Goal: Task Accomplishment & Management: Manage account settings

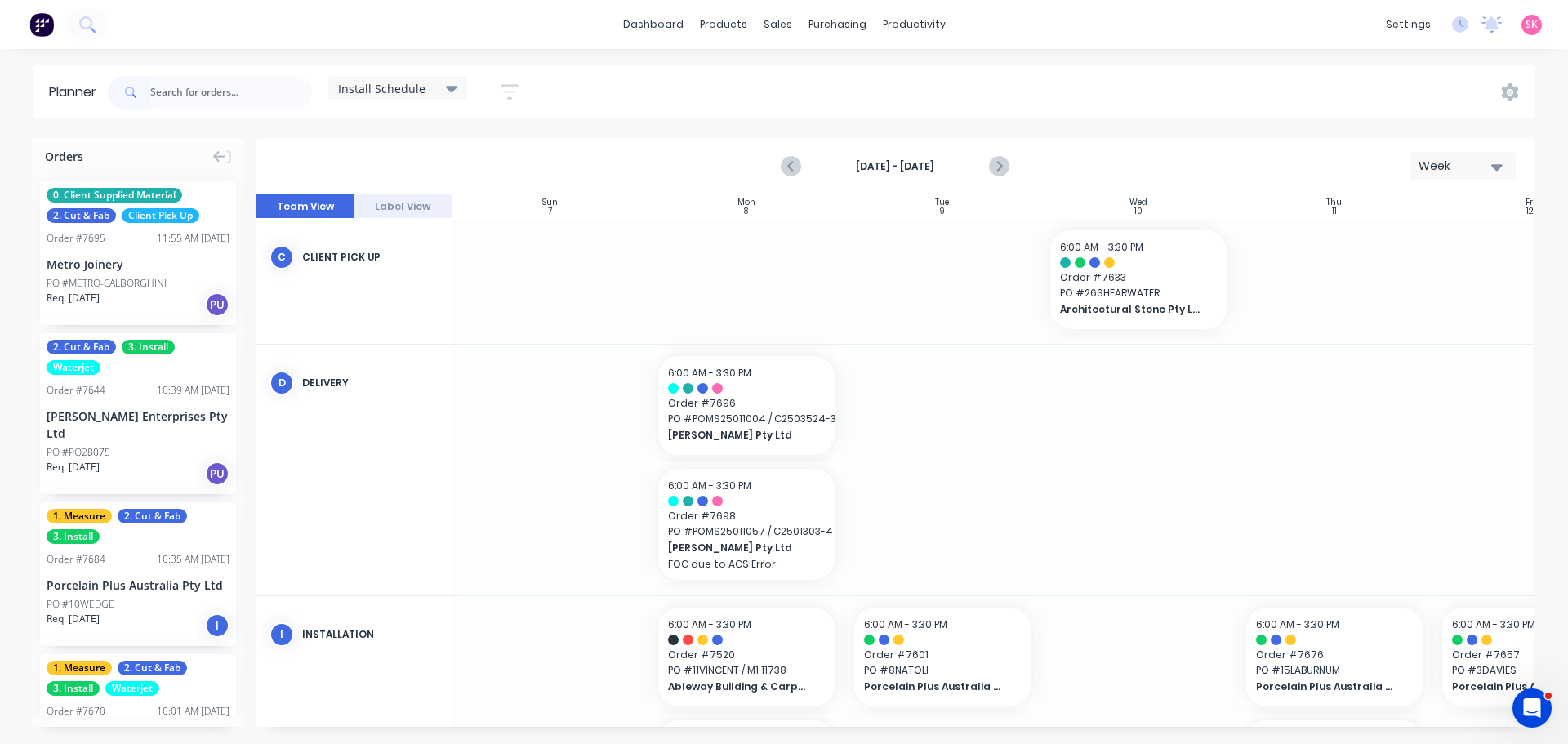
scroll to position [227, 297]
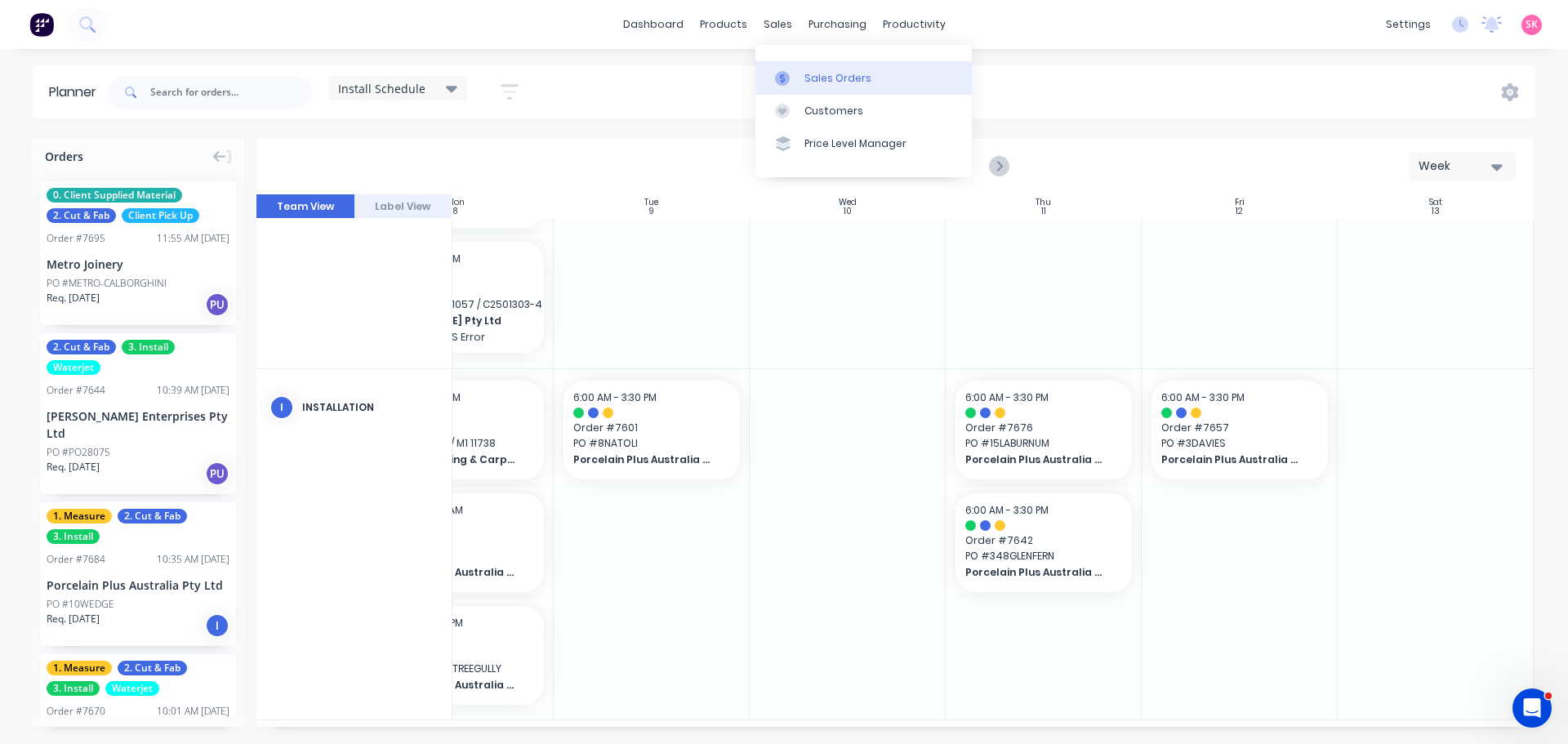
click at [788, 71] on icon at bounding box center [782, 78] width 14 height 14
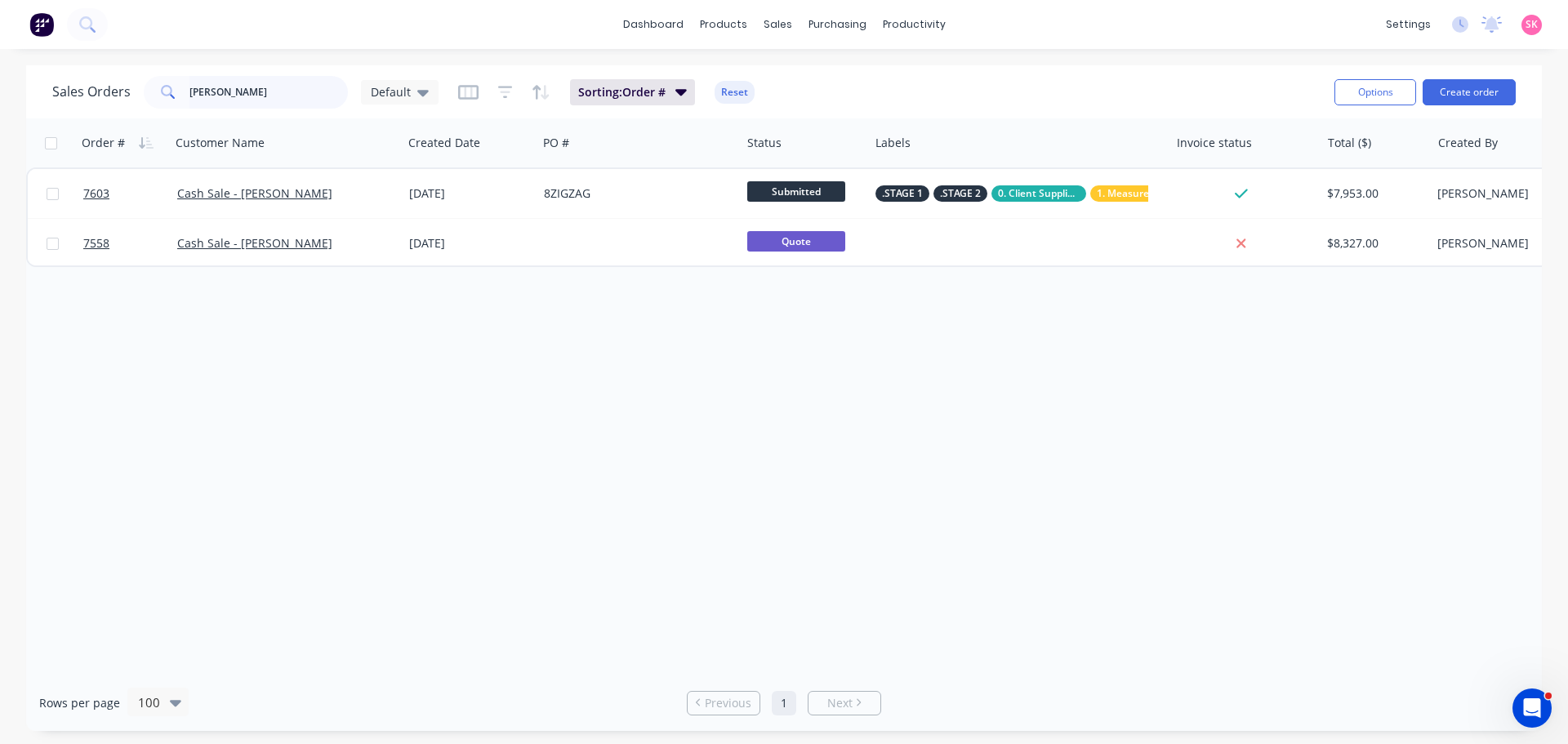
drag, startPoint x: 183, startPoint y: 97, endPoint x: 138, endPoint y: 98, distance: 45.0
click at [141, 98] on div "Sales Orders [PERSON_NAME]" at bounding box center [244, 92] width 386 height 32
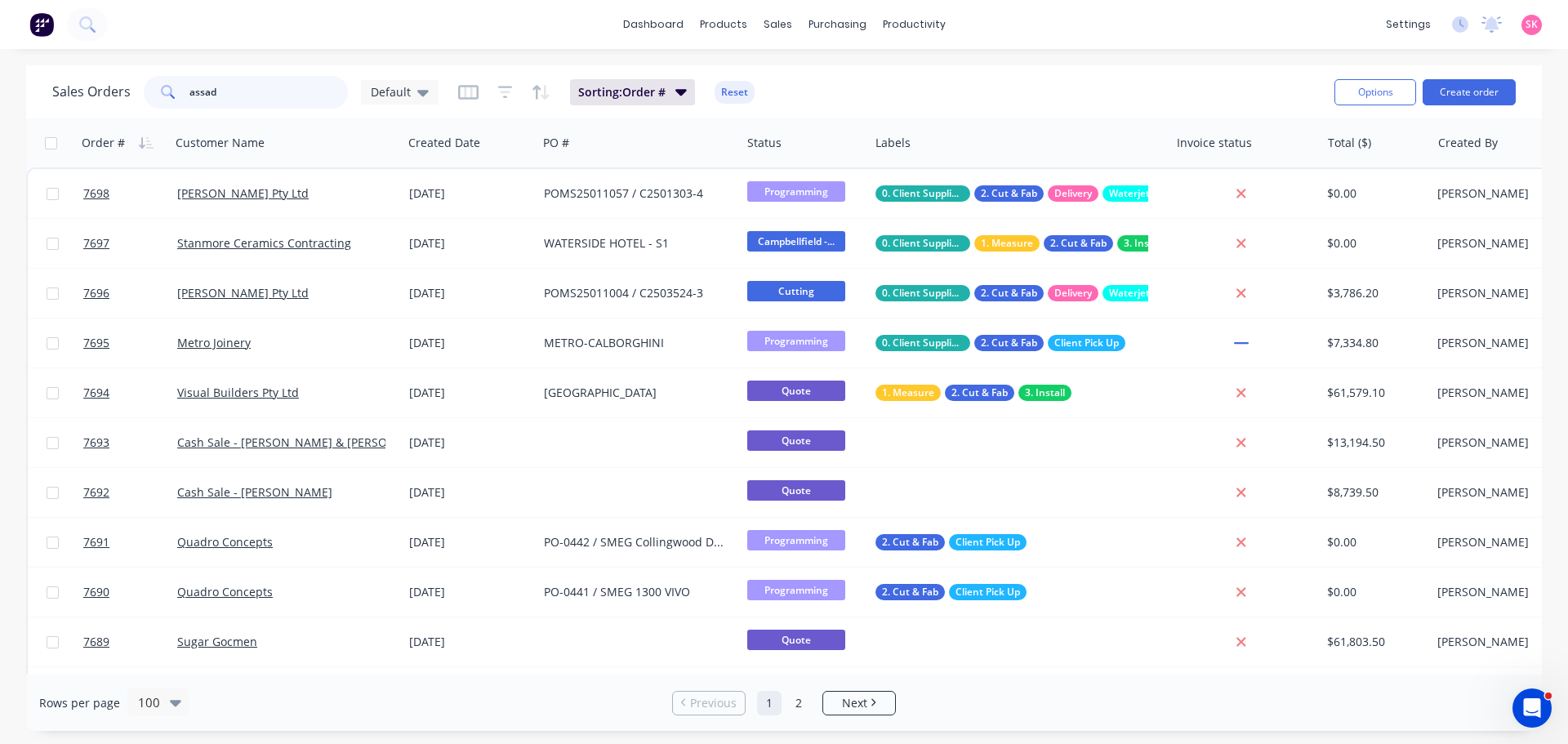
type input "assad"
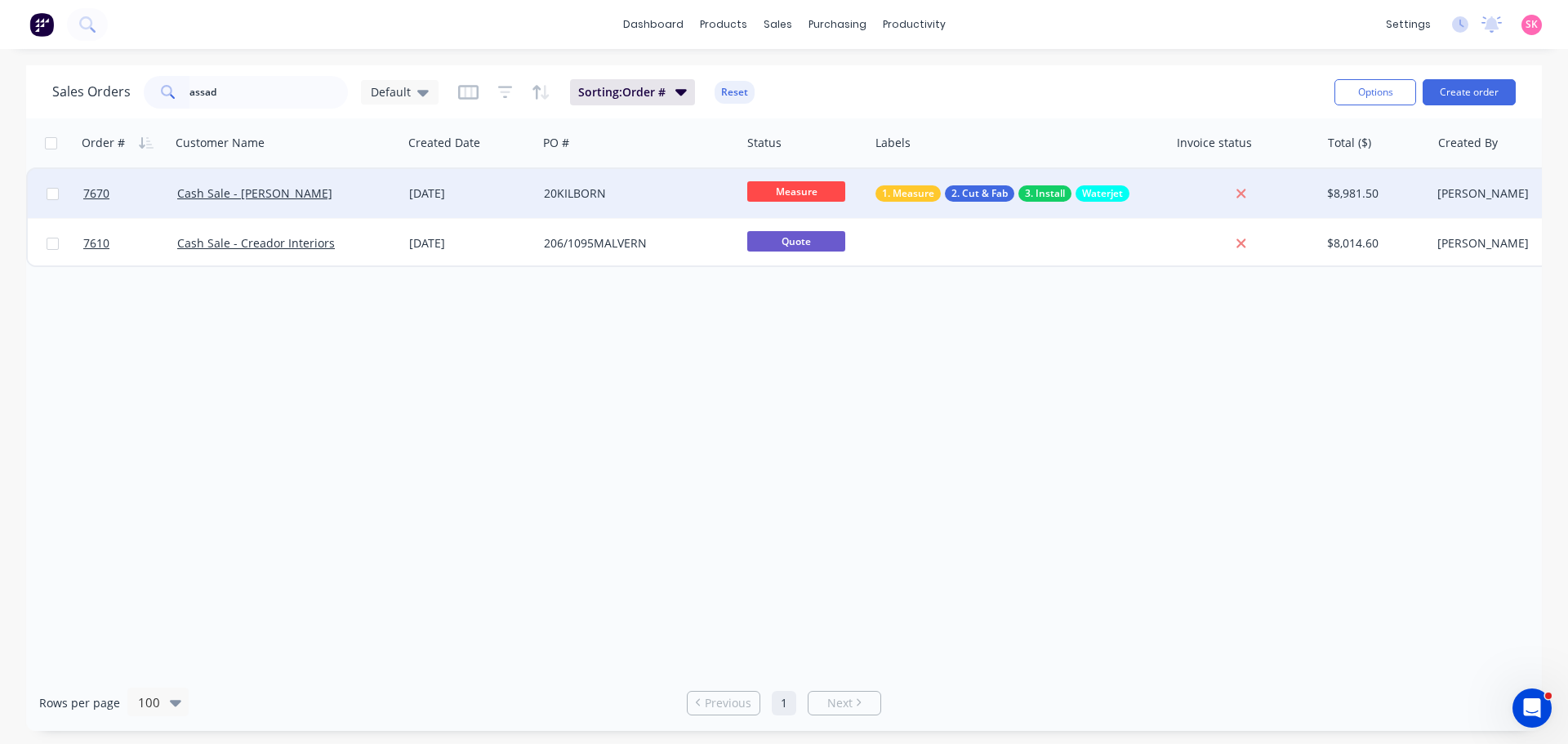
click at [374, 207] on div "Cash Sale - [PERSON_NAME]" at bounding box center [287, 193] width 232 height 49
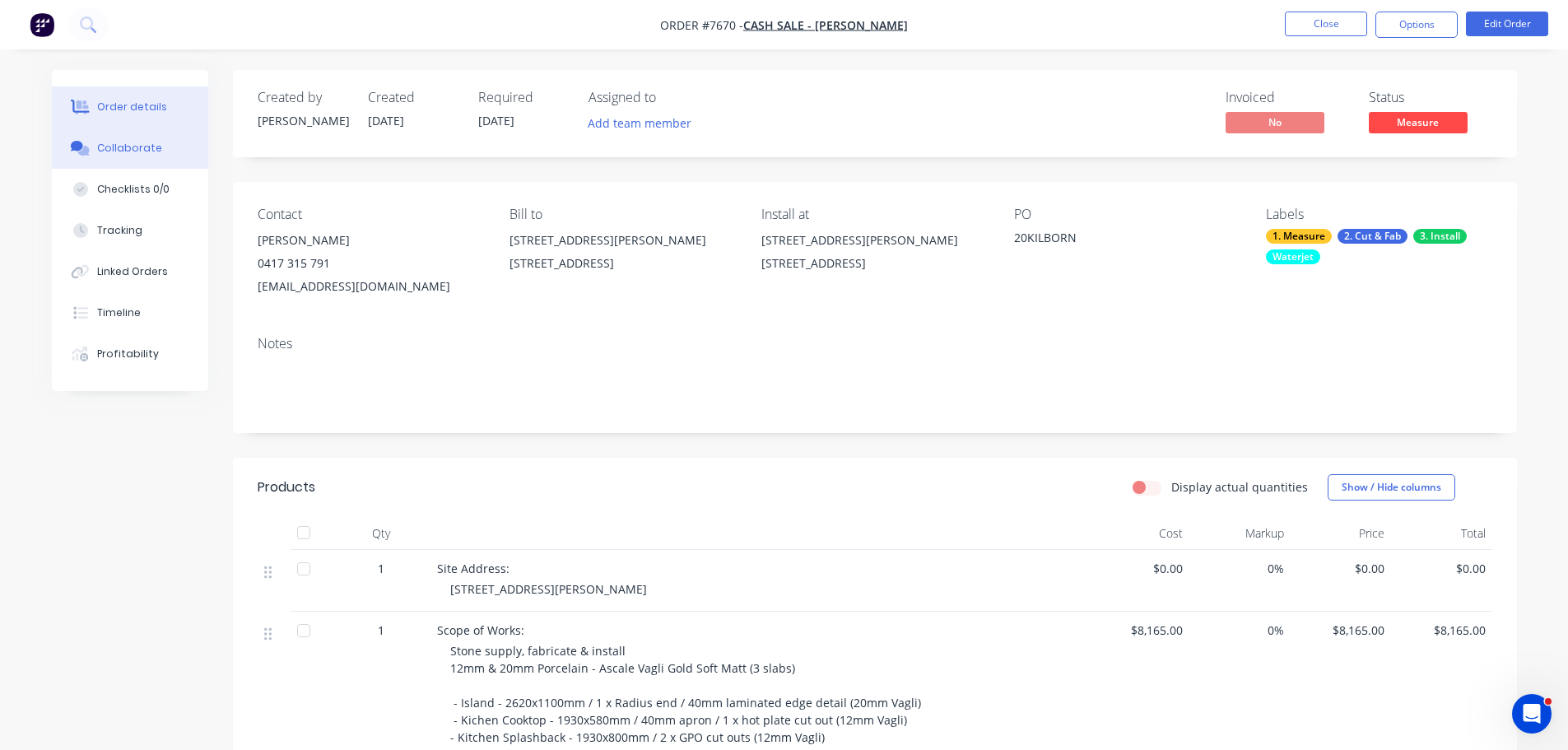
click at [162, 153] on button "Collaborate" at bounding box center [129, 148] width 156 height 42
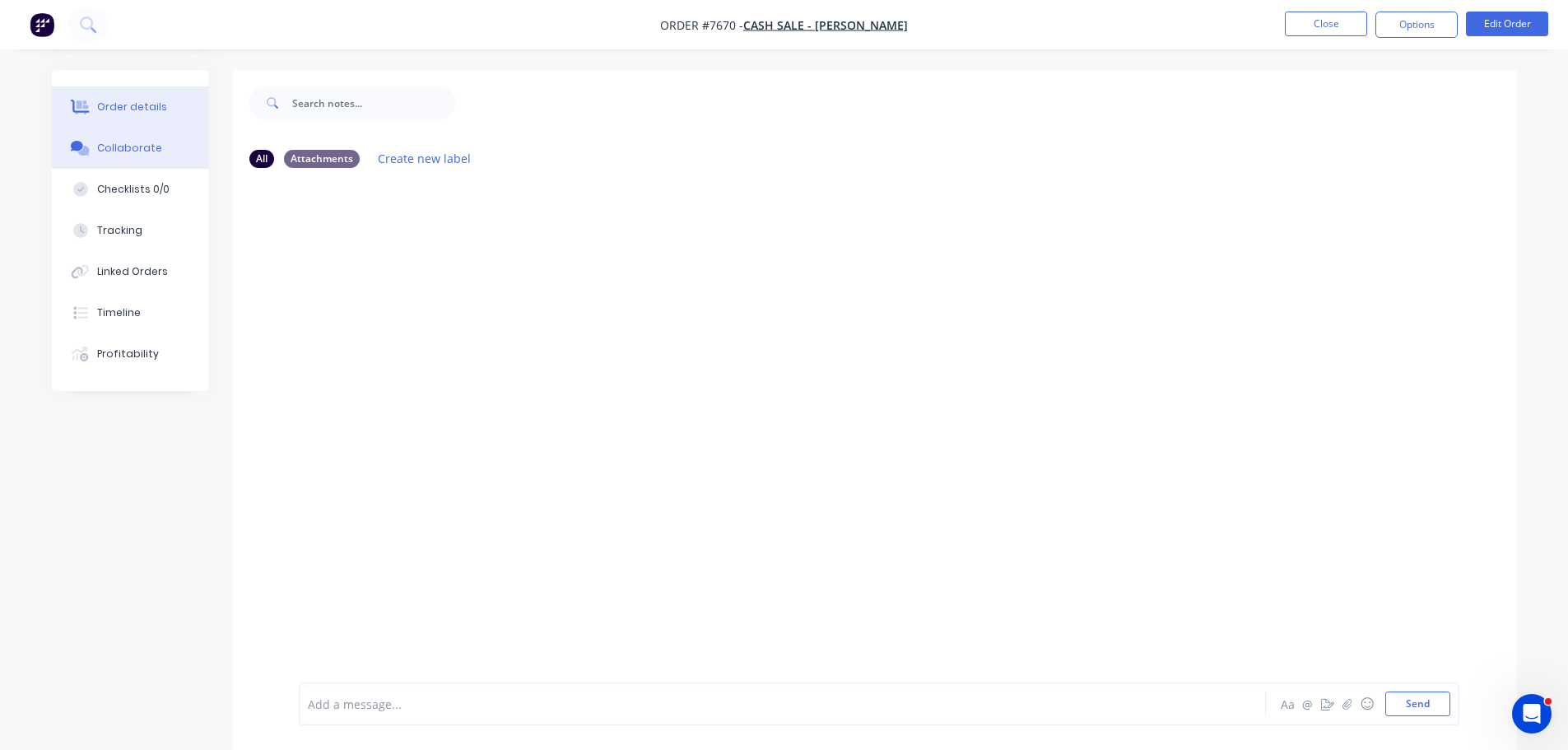
click at [191, 115] on button "Order details" at bounding box center [129, 107] width 156 height 42
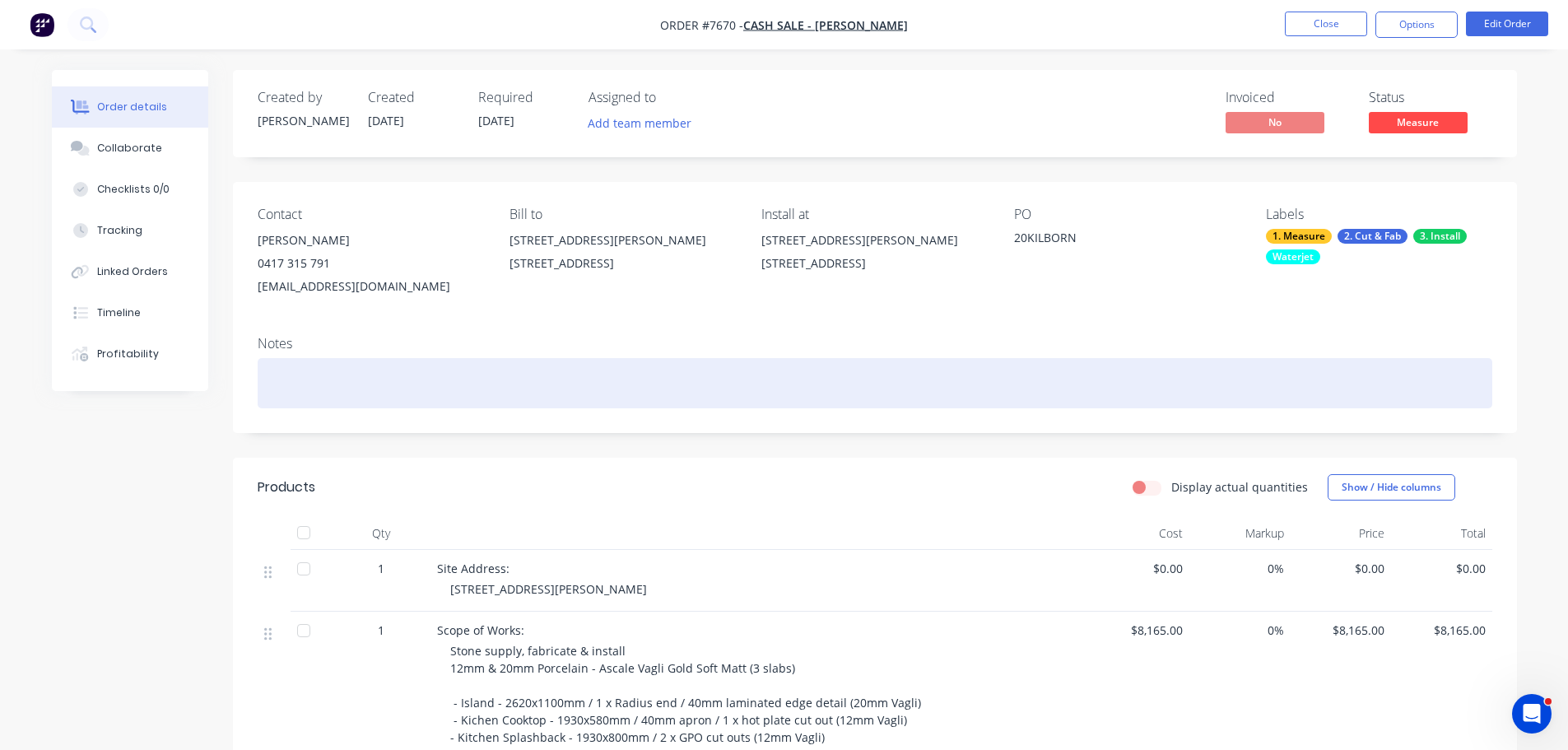
click at [354, 384] on div at bounding box center [875, 384] width 1235 height 51
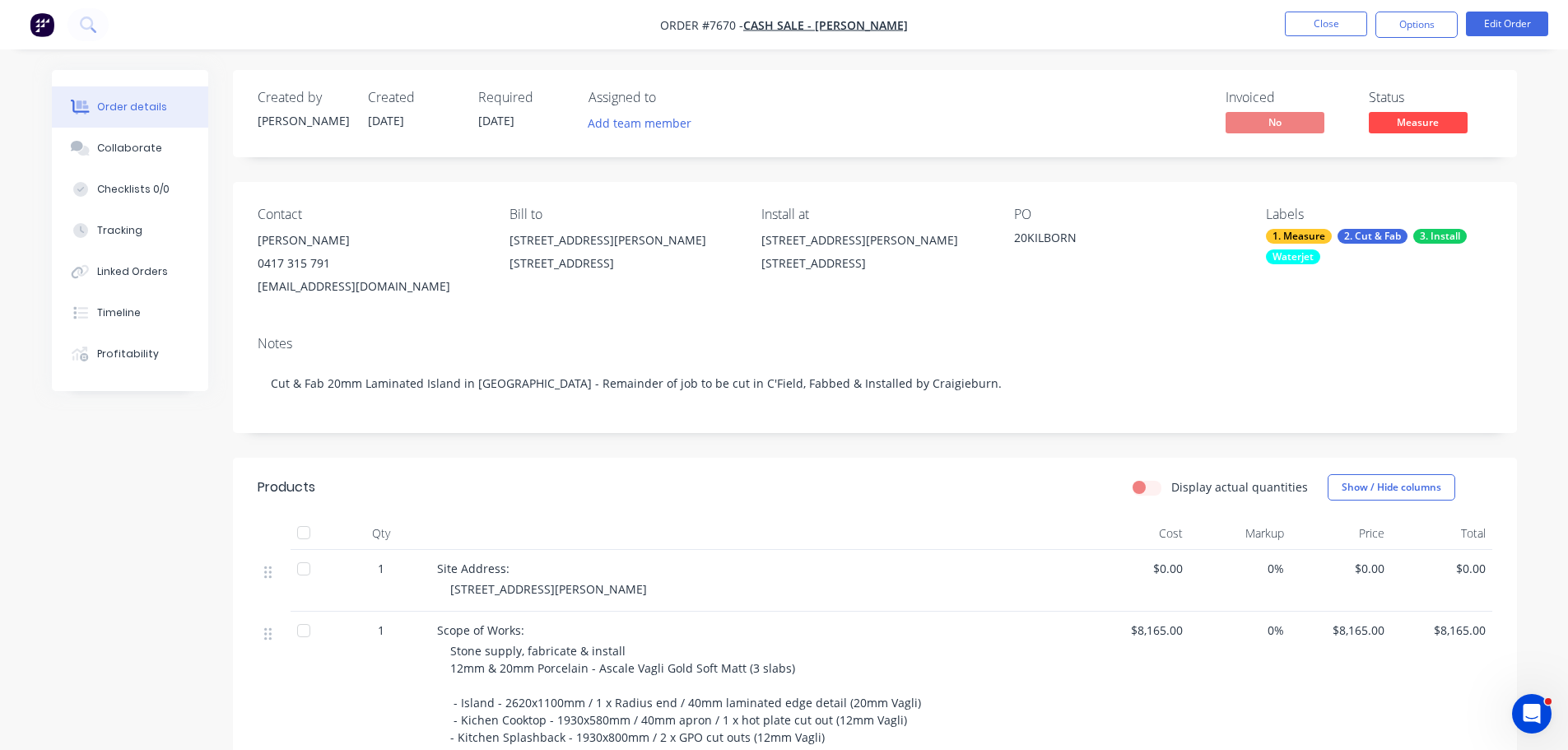
click at [150, 508] on div "Created by [PERSON_NAME] Created [DATE] Required [DATE] Assigned to Add team me…" at bounding box center [784, 656] width 1465 height 1174
click at [485, 121] on span "[DATE]" at bounding box center [496, 120] width 36 height 15
click at [1489, 13] on button "Edit Order" at bounding box center [1507, 23] width 82 height 24
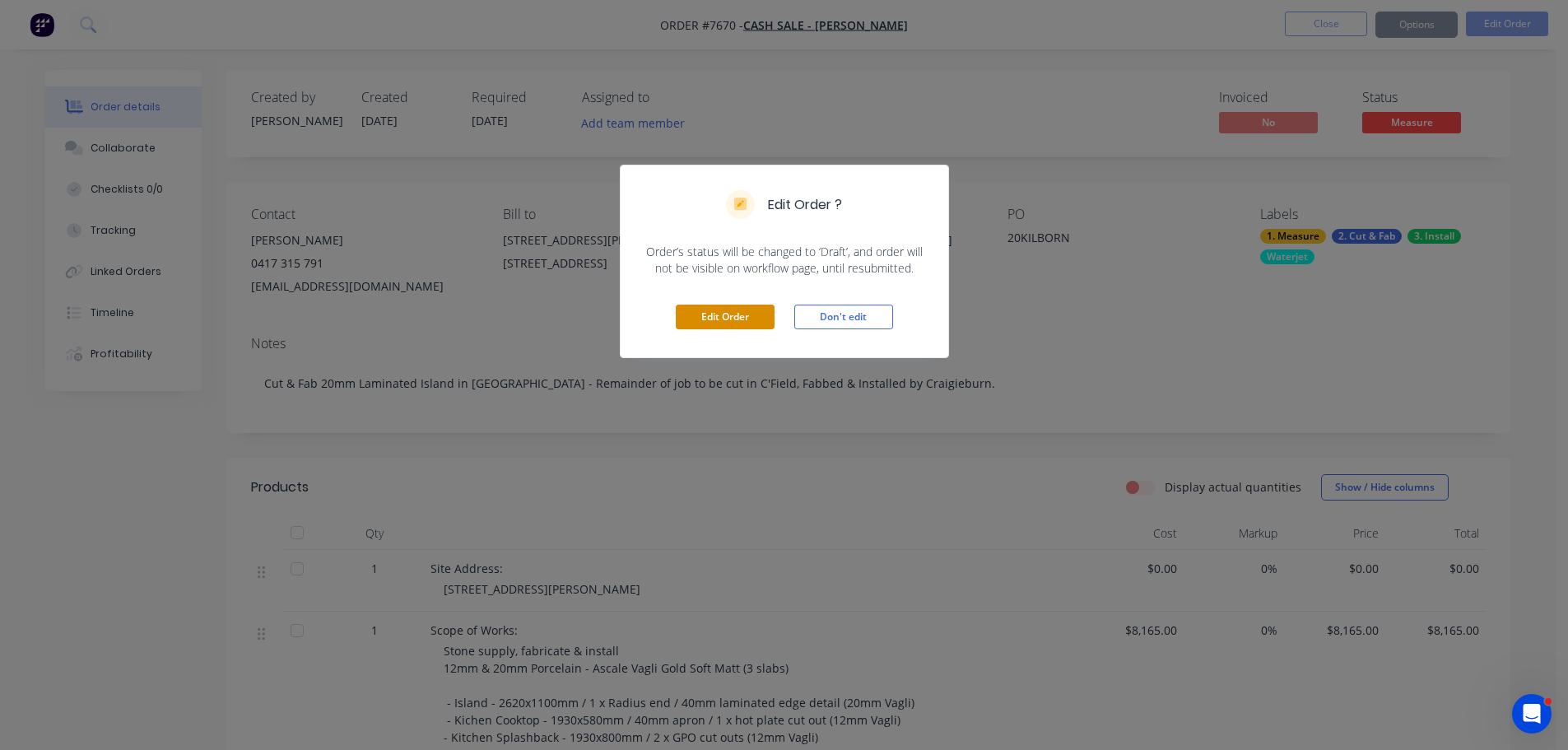
click at [735, 312] on button "Edit Order" at bounding box center [725, 316] width 98 height 24
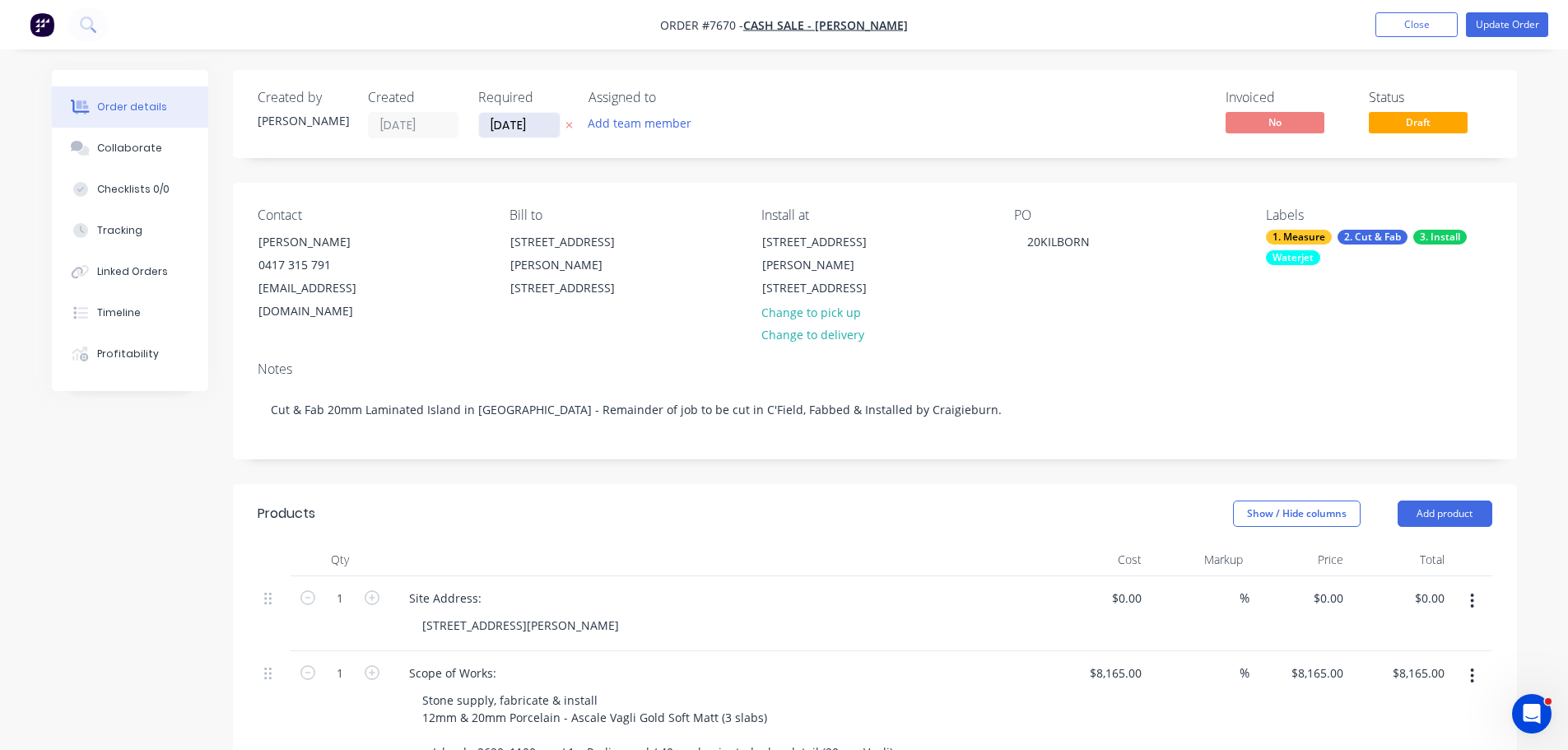
click at [545, 131] on input "[DATE]" at bounding box center [519, 125] width 80 height 24
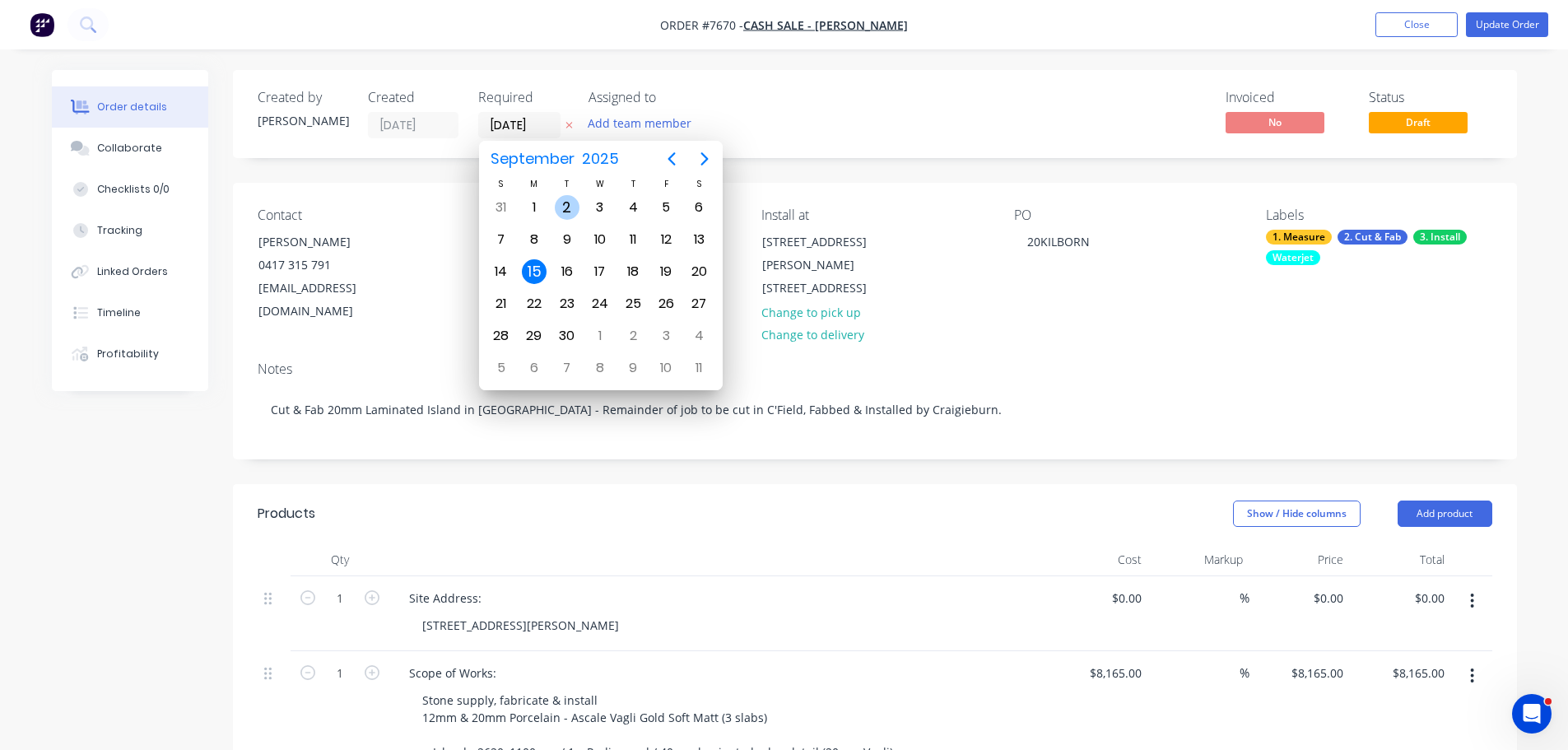
click at [561, 202] on div "2" at bounding box center [567, 207] width 24 height 24
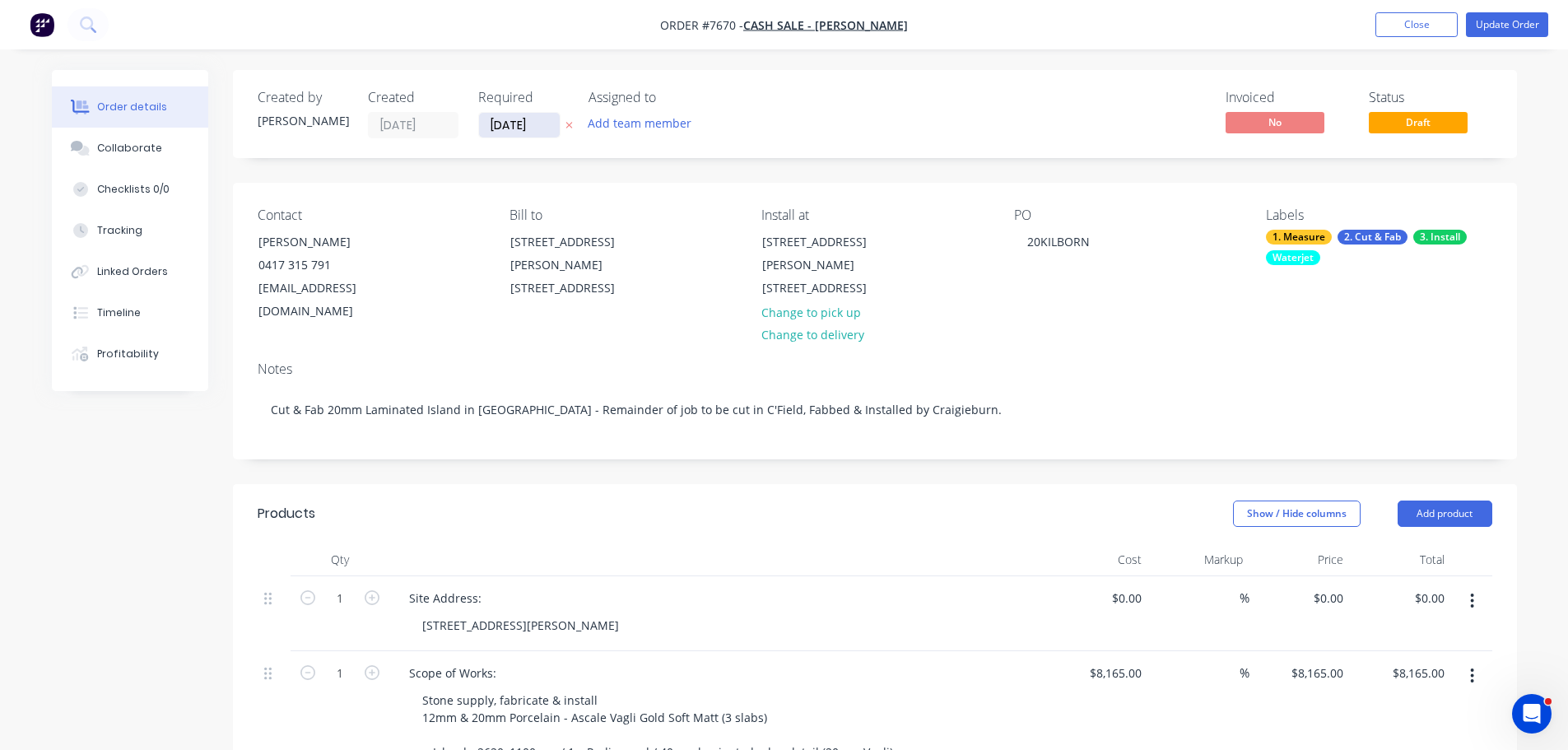
drag, startPoint x: 519, startPoint y: 142, endPoint x: 525, endPoint y: 134, distance: 10.0
click at [520, 138] on div "Created by [PERSON_NAME] Created [DATE] Required [DATE] Assigned to Add team me…" at bounding box center [875, 114] width 1284 height 88
click at [529, 129] on input "[DATE]" at bounding box center [519, 125] width 80 height 24
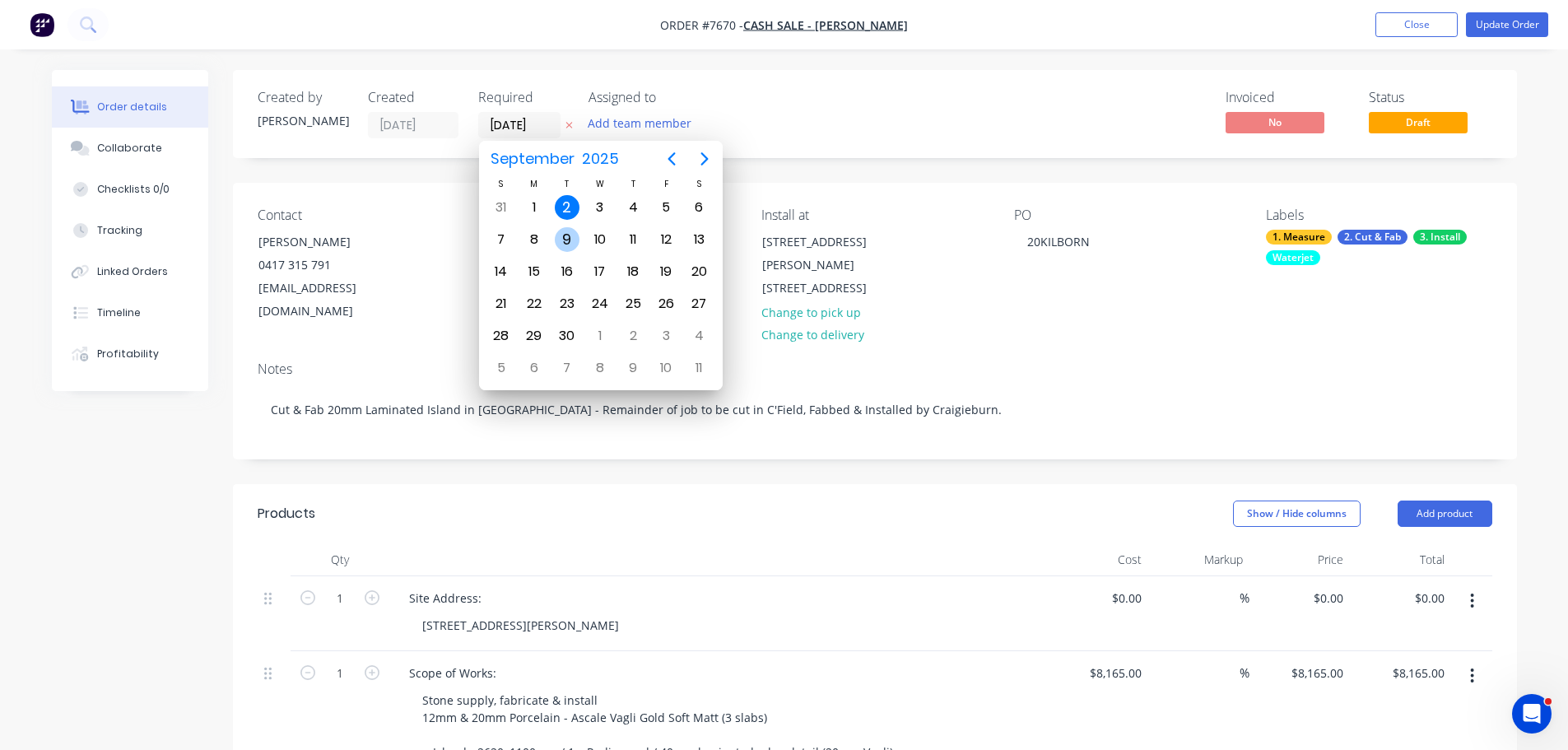
click at [561, 238] on div "9" at bounding box center [567, 239] width 24 height 24
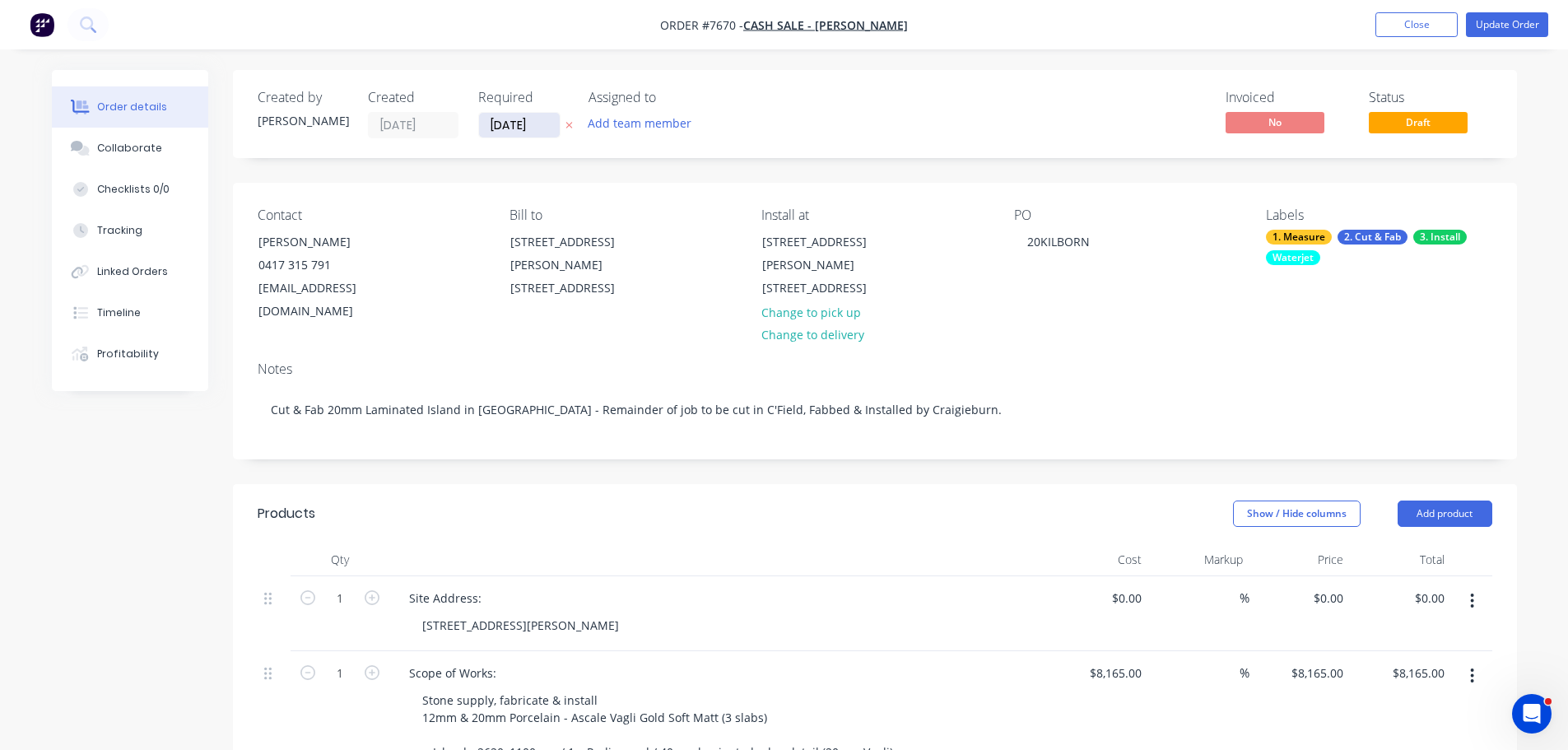
click at [527, 129] on input "[DATE]" at bounding box center [519, 125] width 80 height 24
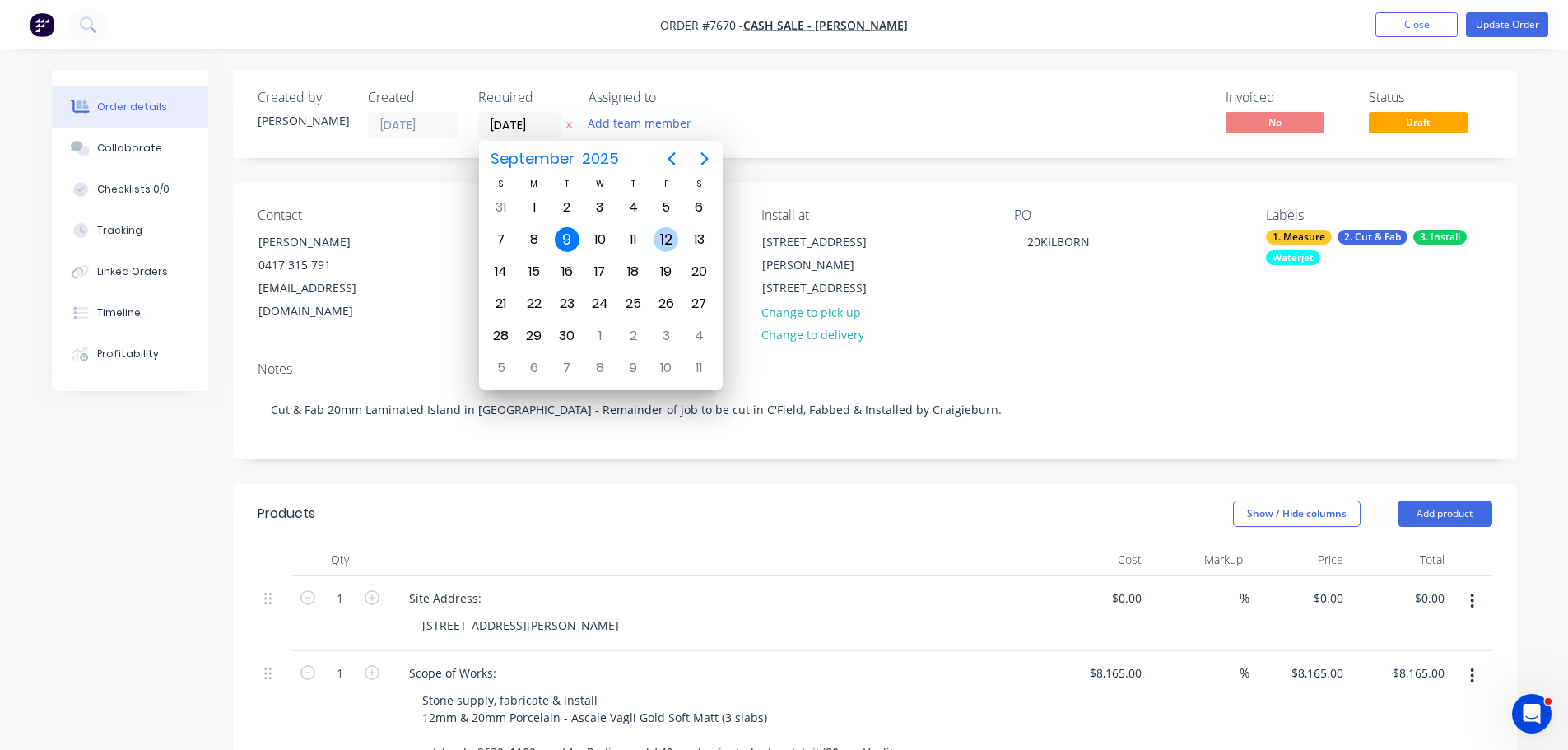
click at [655, 235] on div "12" at bounding box center [665, 239] width 24 height 24
type input "[DATE]"
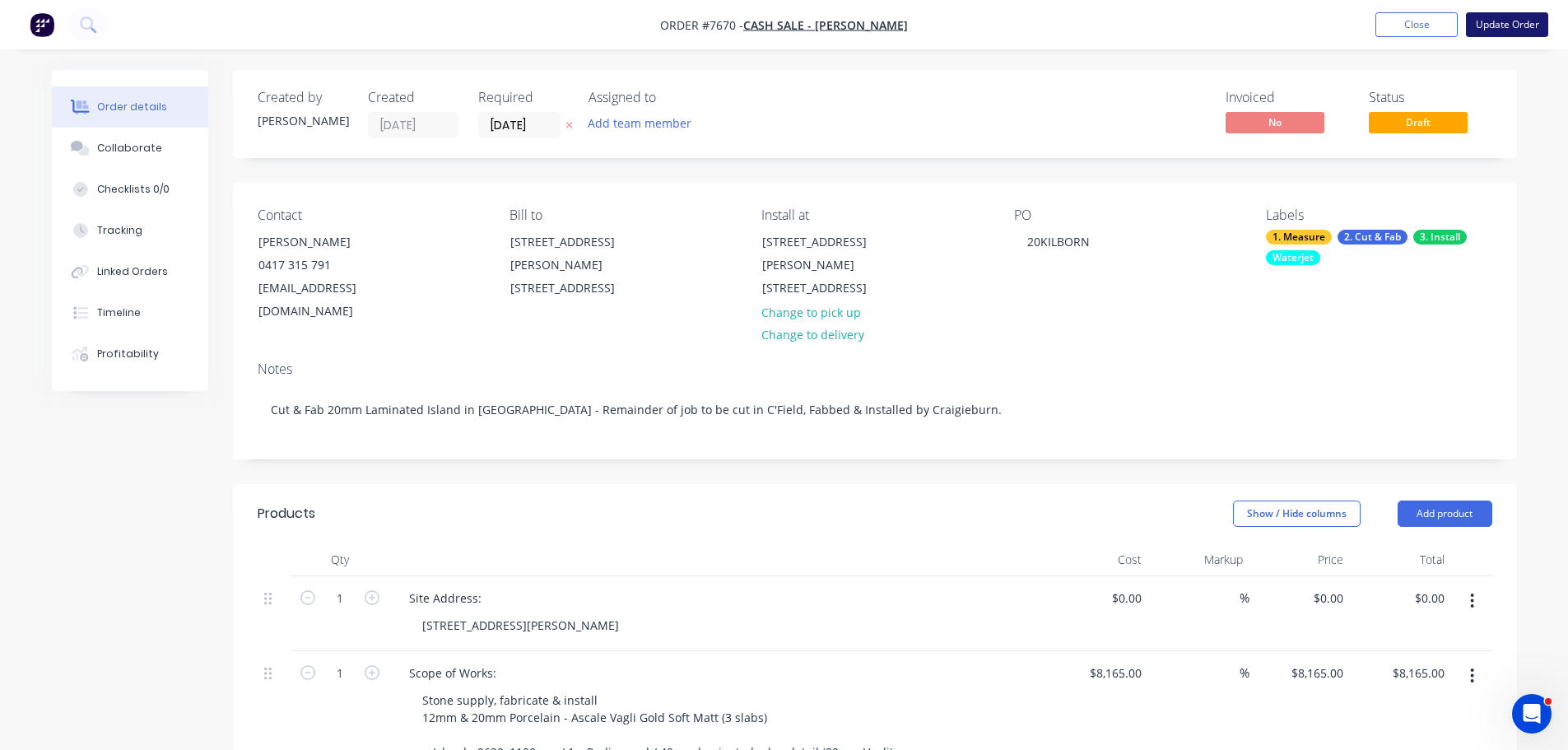
click at [1536, 23] on button "Update Order" at bounding box center [1507, 24] width 82 height 24
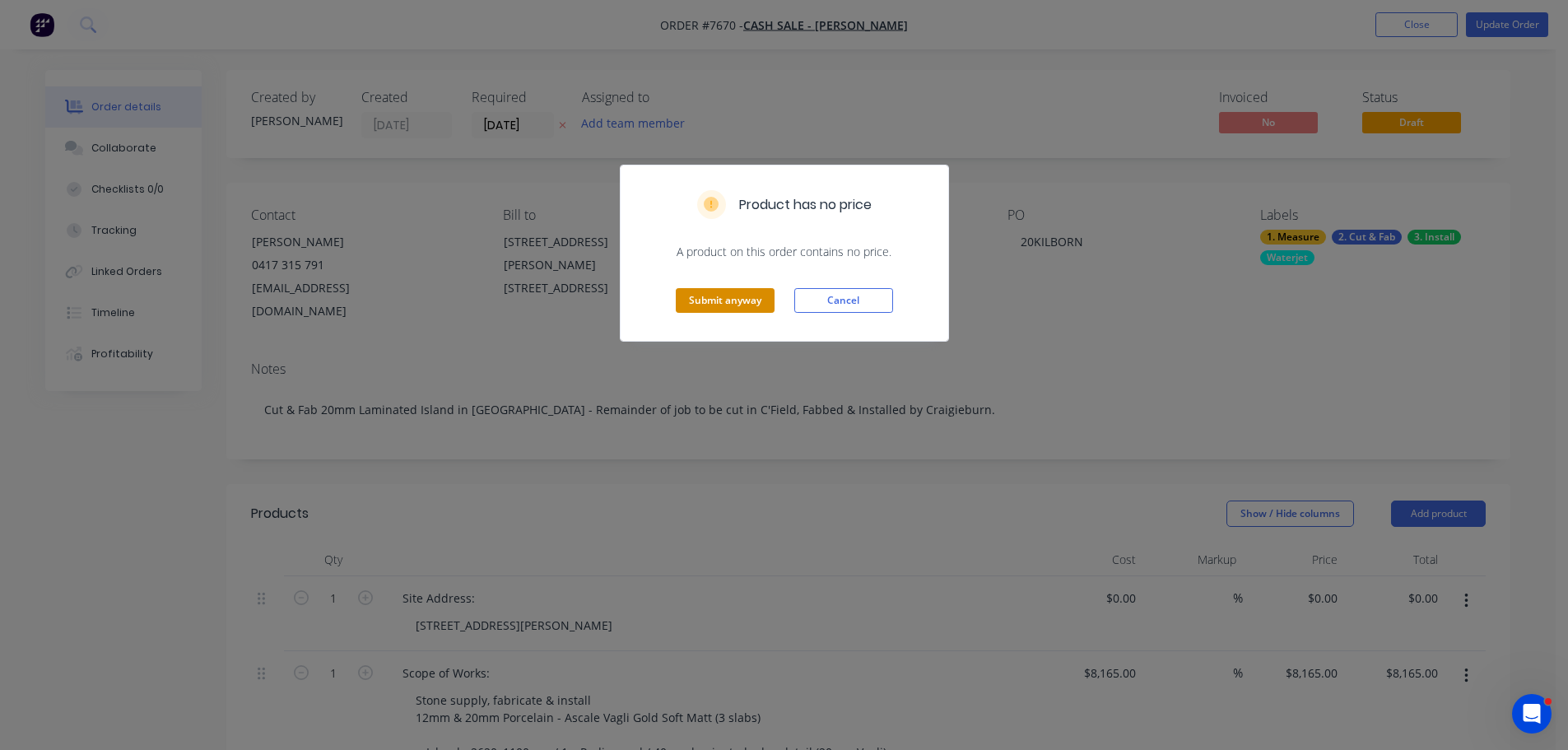
click at [711, 293] on button "Submit anyway" at bounding box center [725, 300] width 98 height 24
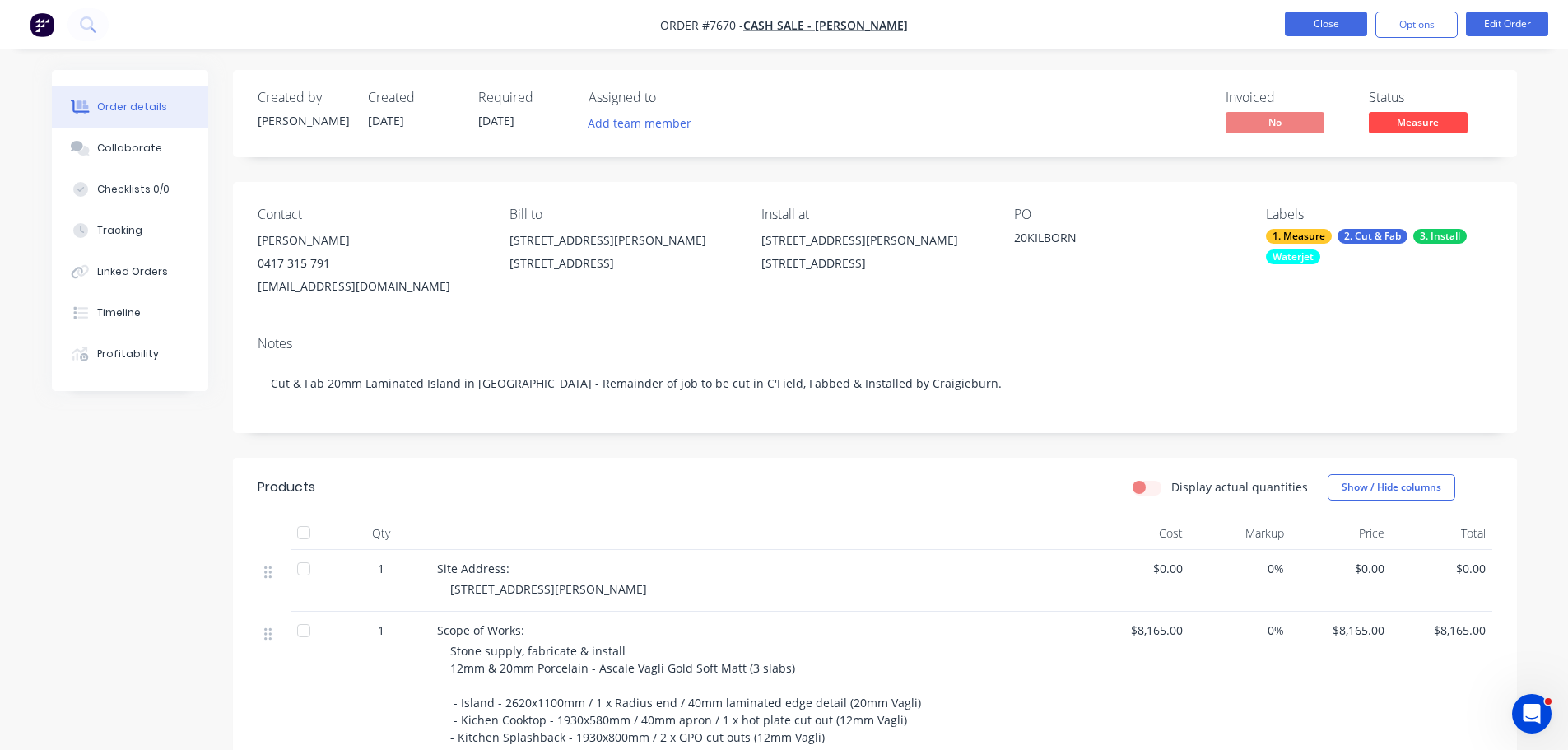
click at [1340, 19] on button "Close" at bounding box center [1325, 23] width 82 height 24
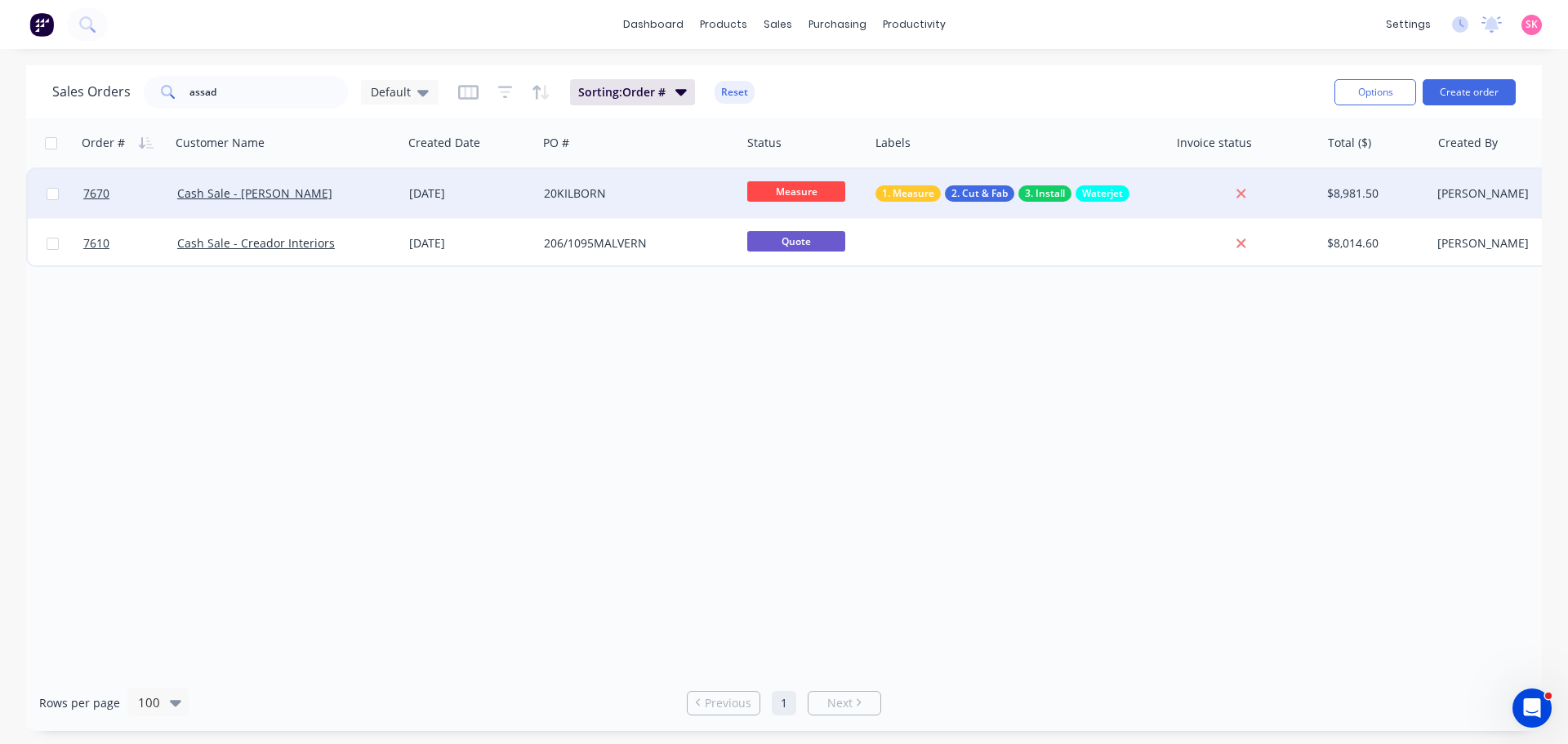
click at [1108, 195] on span "Waterjet" at bounding box center [1102, 193] width 41 height 16
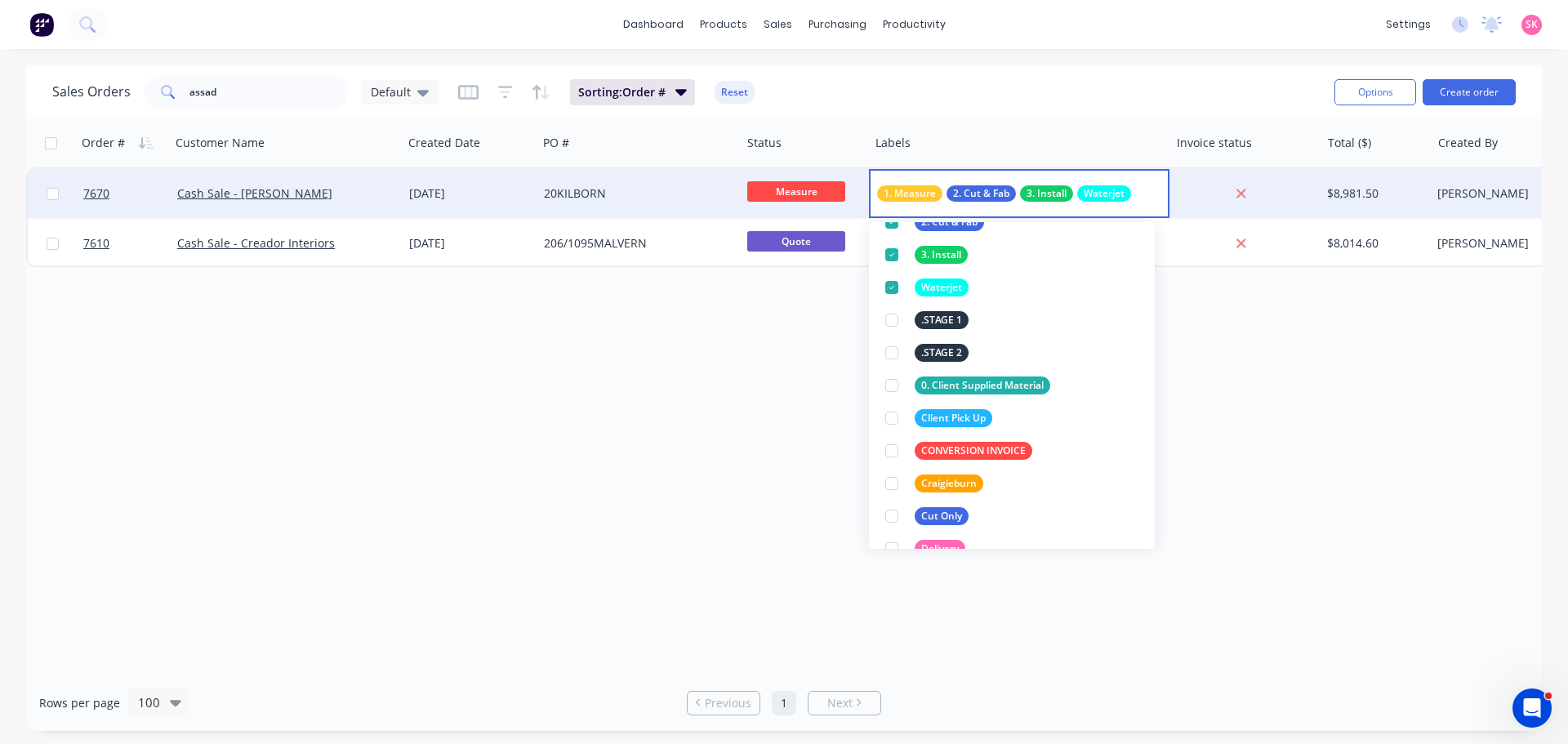
scroll to position [327, 0]
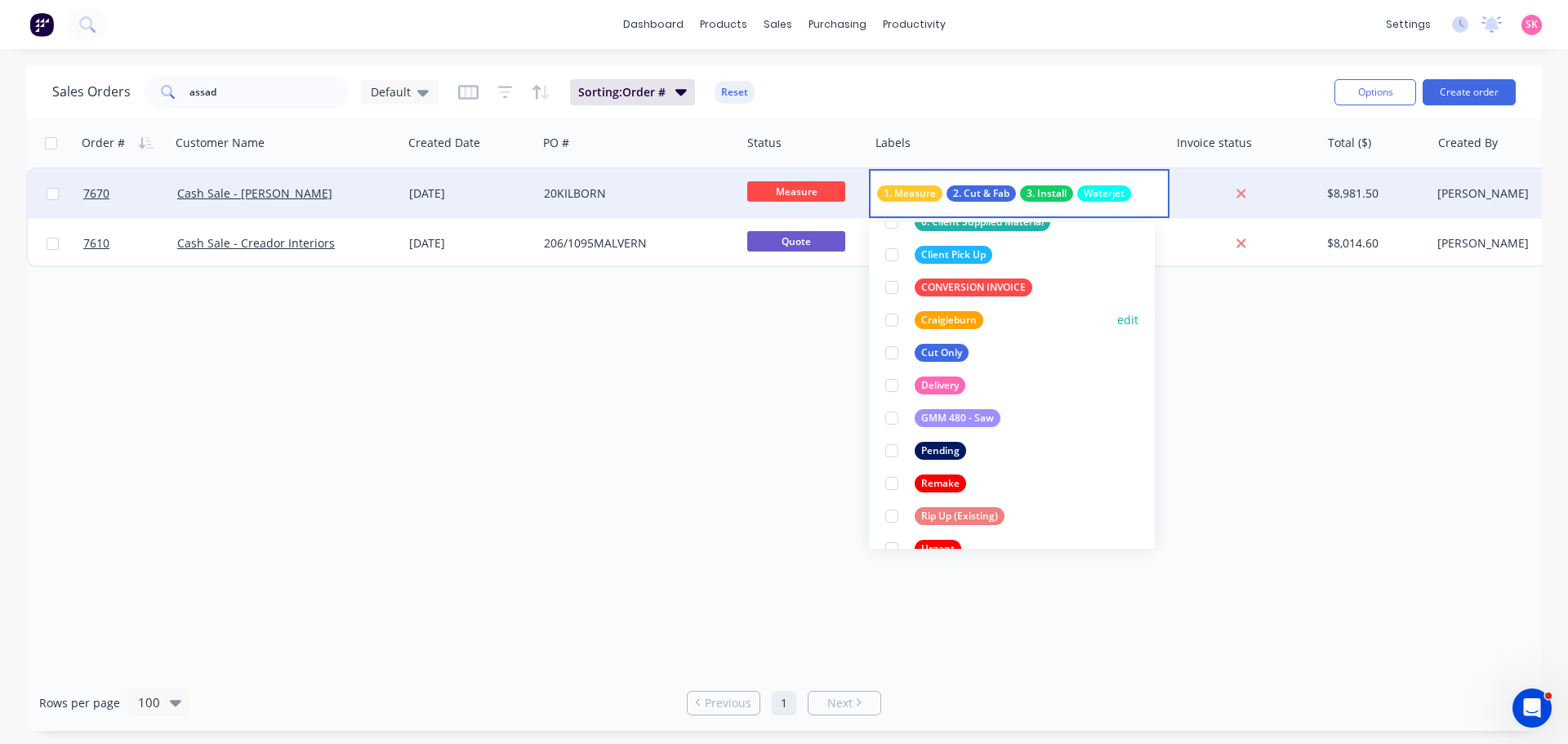
click at [892, 321] on div at bounding box center [891, 320] width 32 height 32
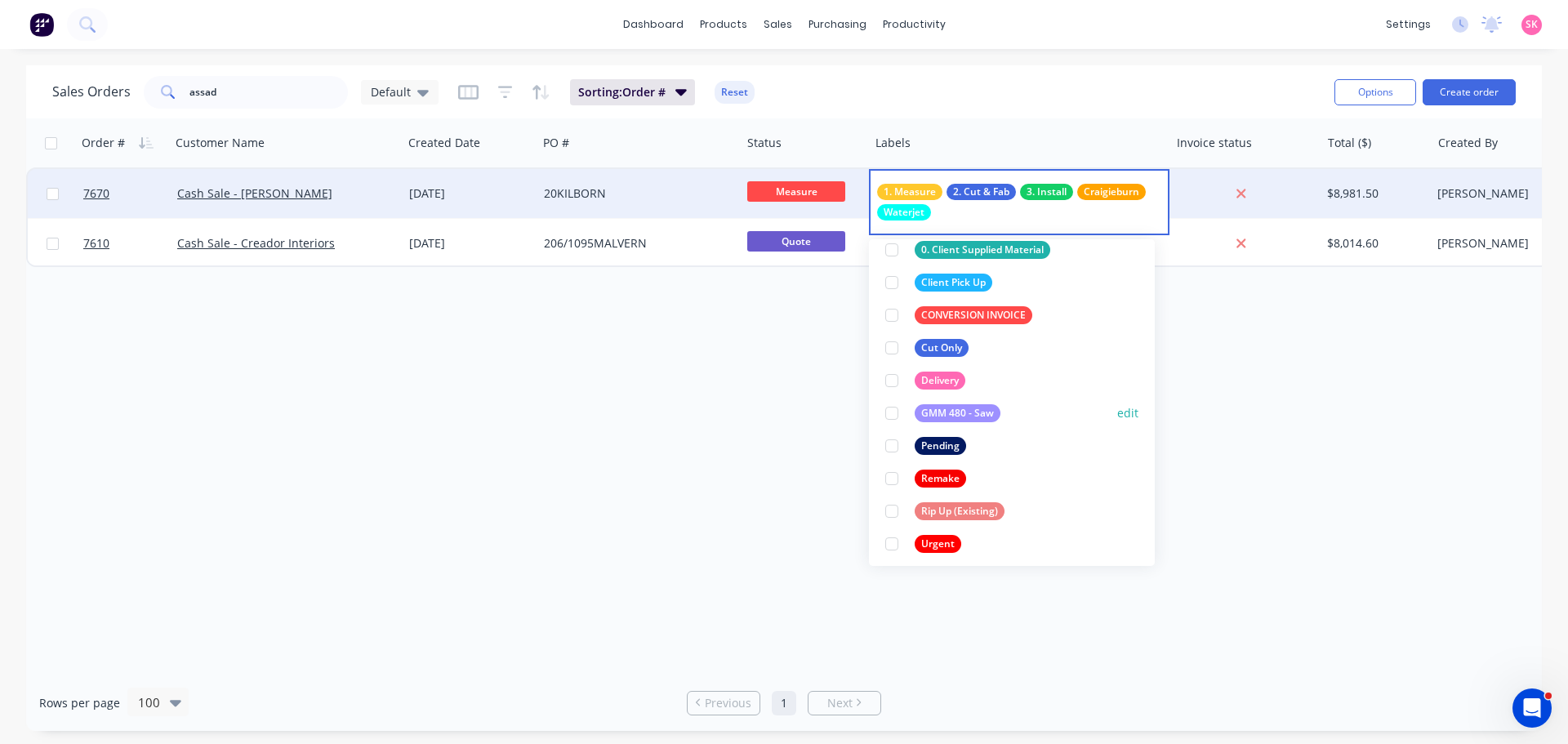
scroll to position [359, 0]
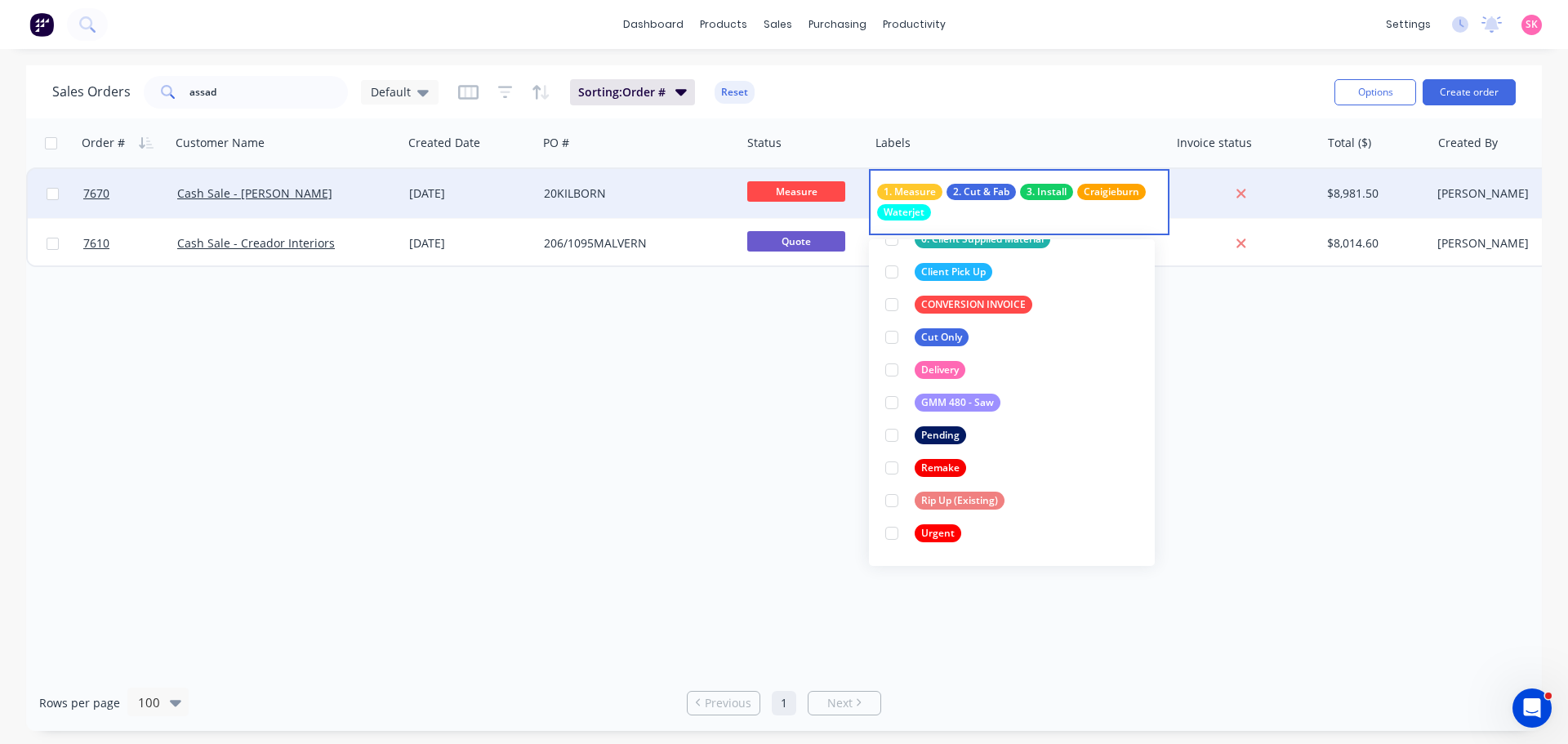
click at [665, 442] on div "Order # Customer Name Created Date PO # Status Labels Invoice status Total ($) …" at bounding box center [784, 396] width 1515 height 556
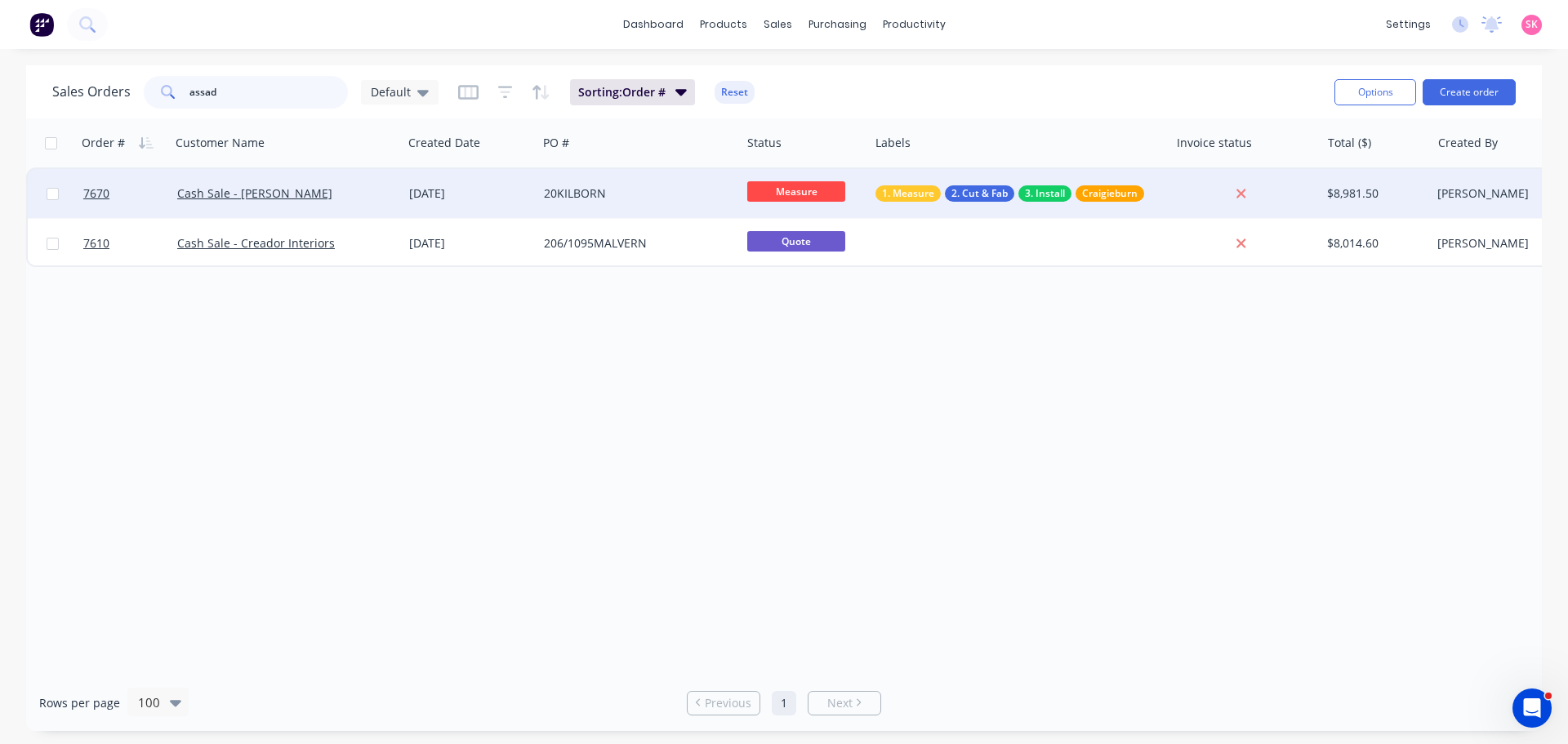
drag, startPoint x: 249, startPoint y: 98, endPoint x: 6, endPoint y: 147, distance: 247.9
click at [6, 147] on div "Sales Orders assad Default Sorting: Order # Reset Options Create order Order # …" at bounding box center [784, 398] width 1568 height 665
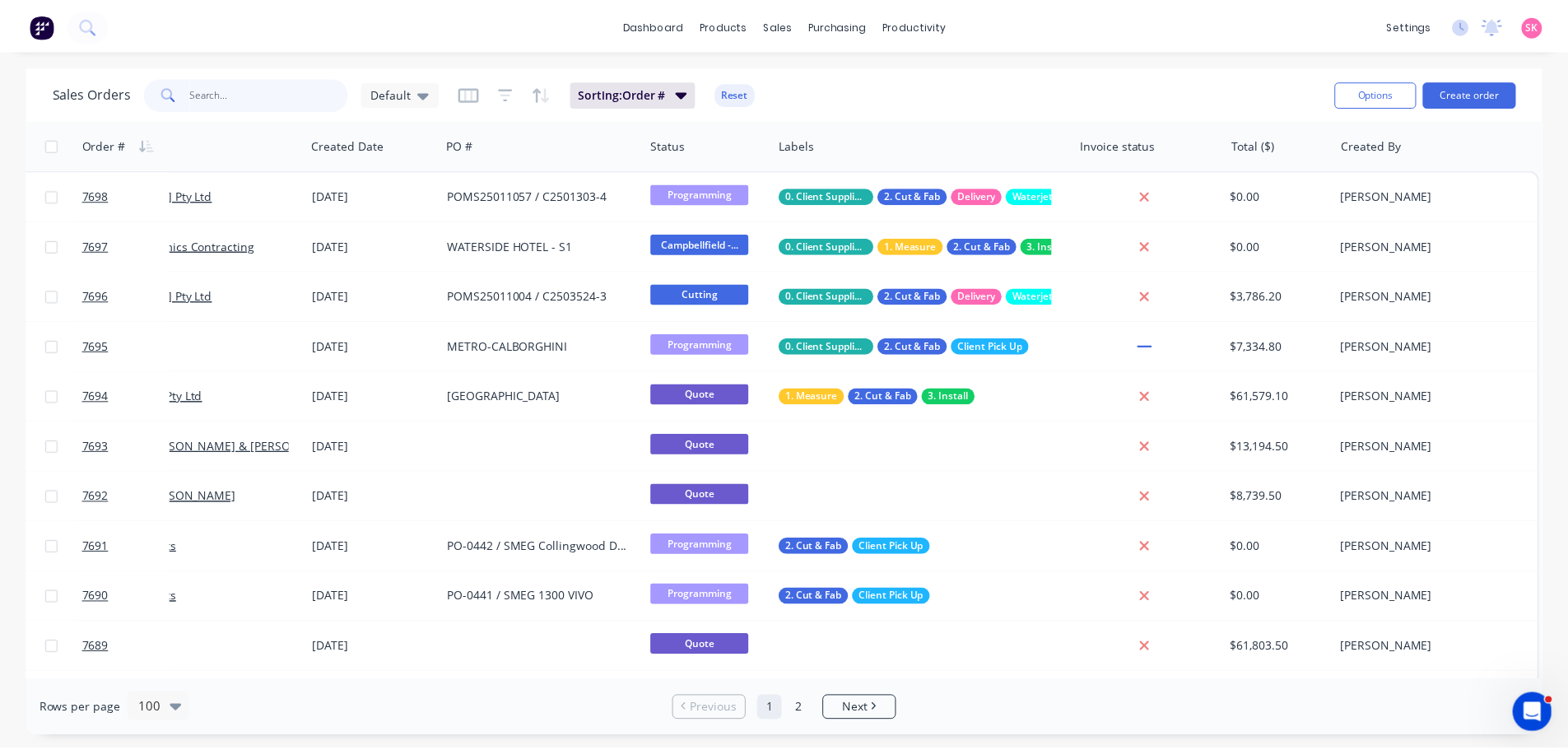
scroll to position [0, 0]
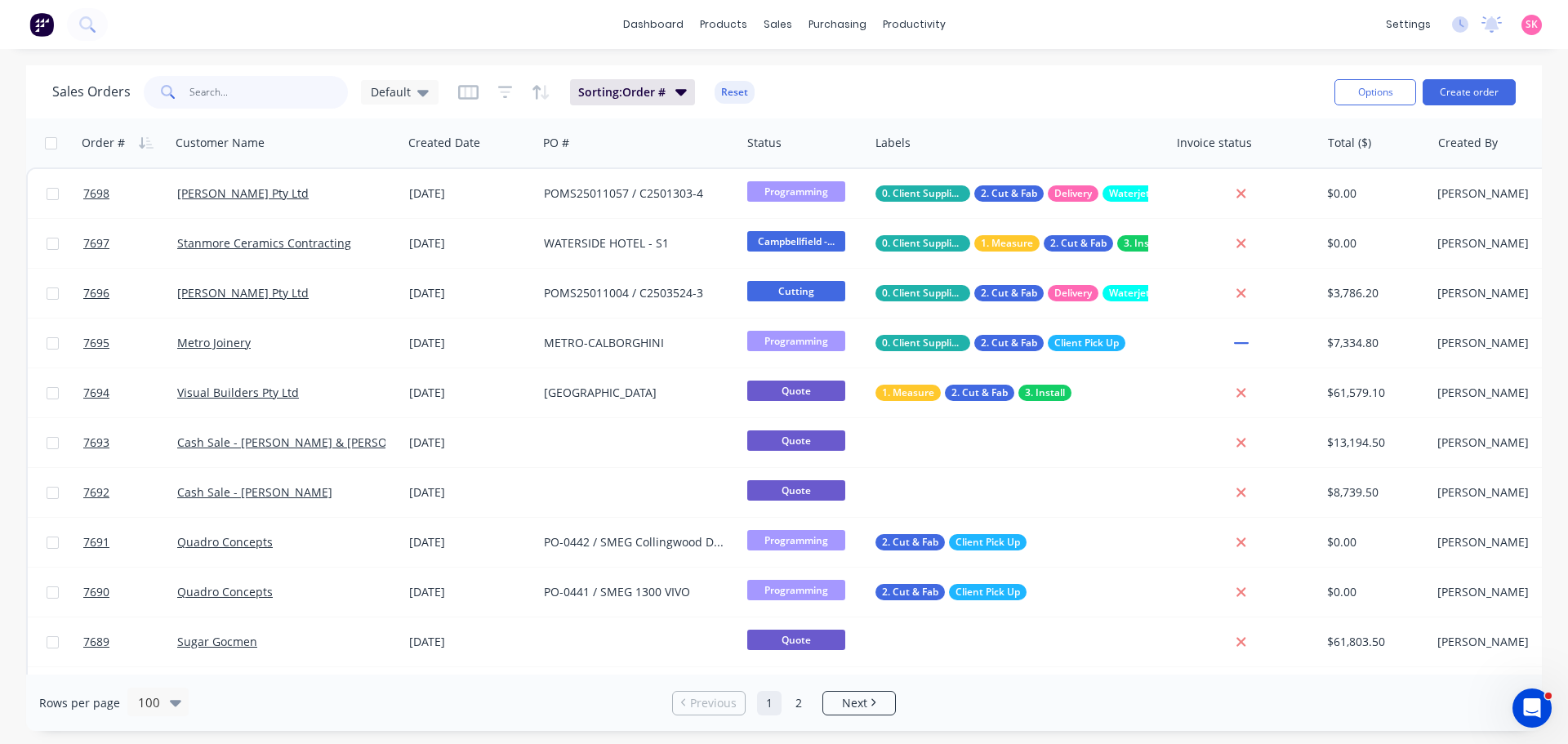
click at [278, 97] on input "text" at bounding box center [270, 92] width 159 height 32
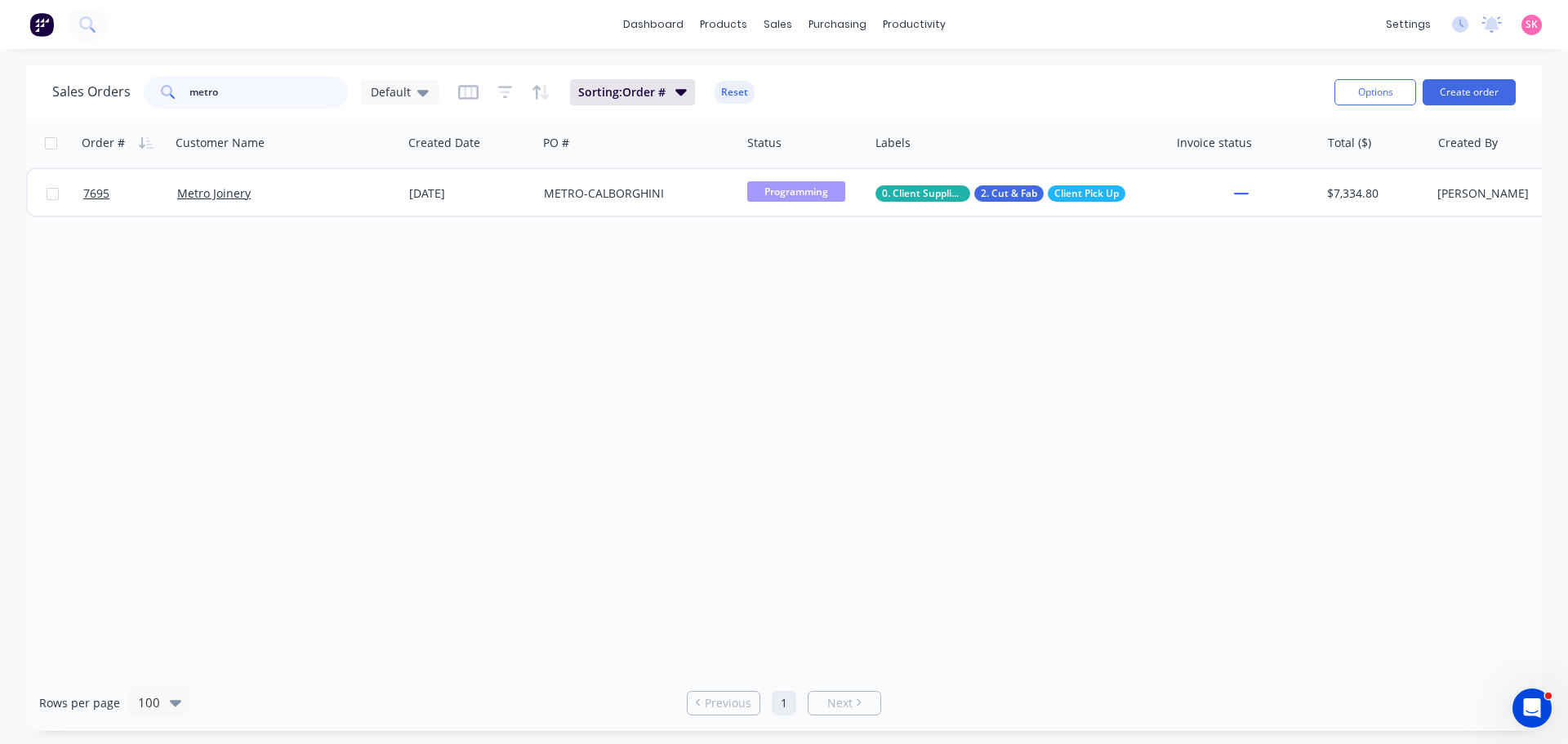
type input "metro"
click at [298, 216] on div "7695 Metro Joinery [DATE] METRO-CALBORGHINI Programming 0. Client Supplied Mate…" at bounding box center [830, 192] width 1609 height 50
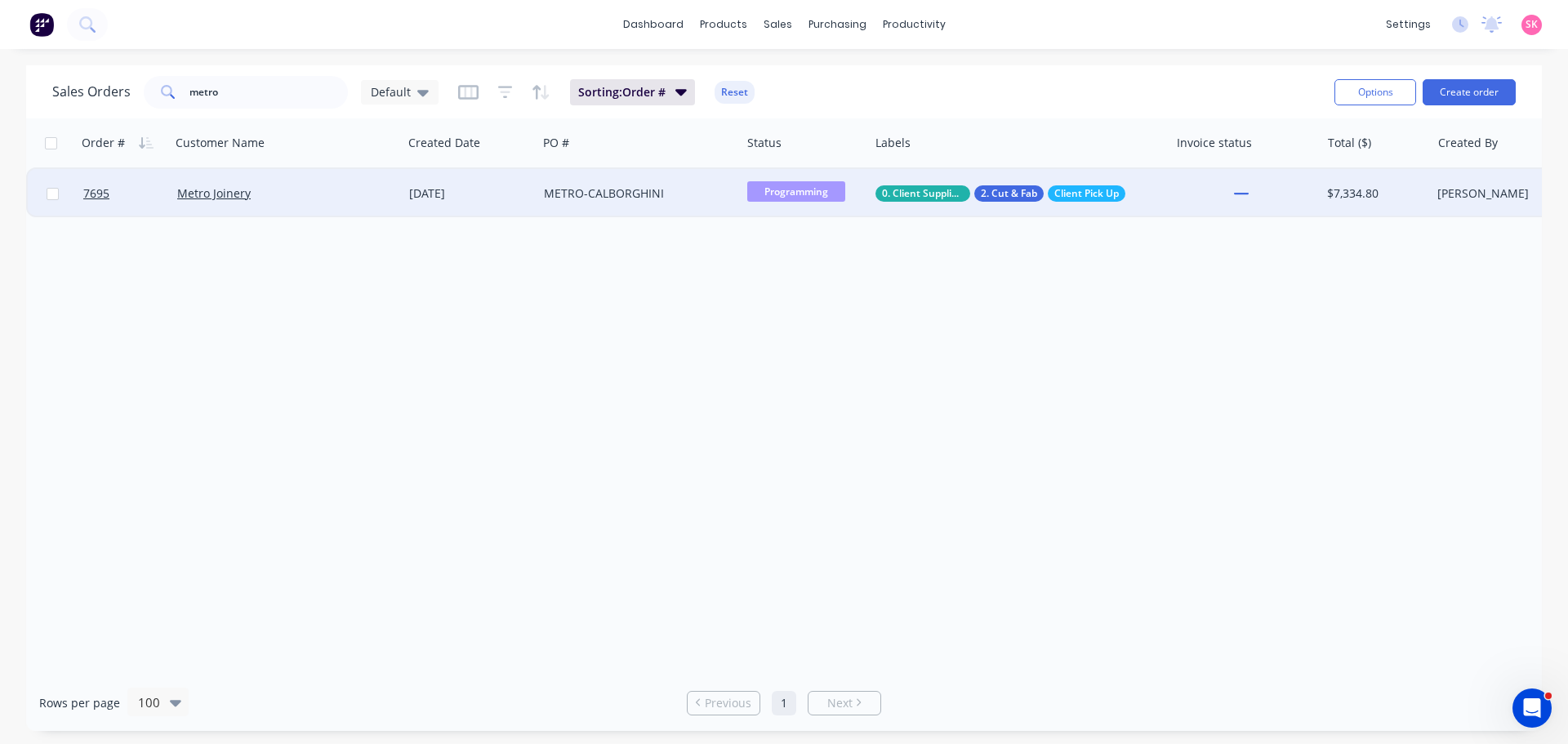
click at [314, 195] on div "Metro Joinery" at bounding box center [281, 193] width 208 height 16
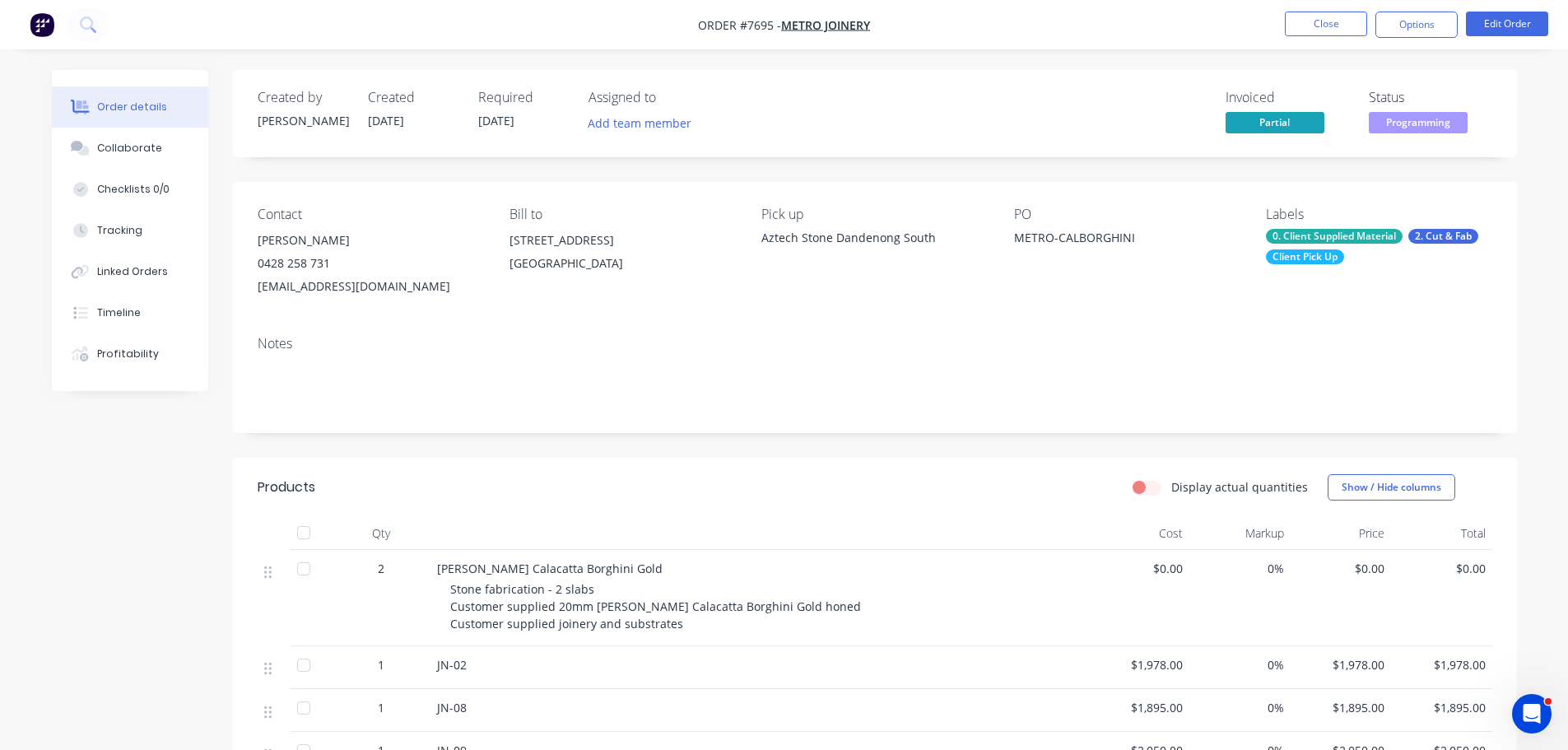
click at [1322, 37] on li "Close" at bounding box center [1325, 24] width 82 height 26
click at [1327, 26] on button "Close" at bounding box center [1325, 23] width 82 height 24
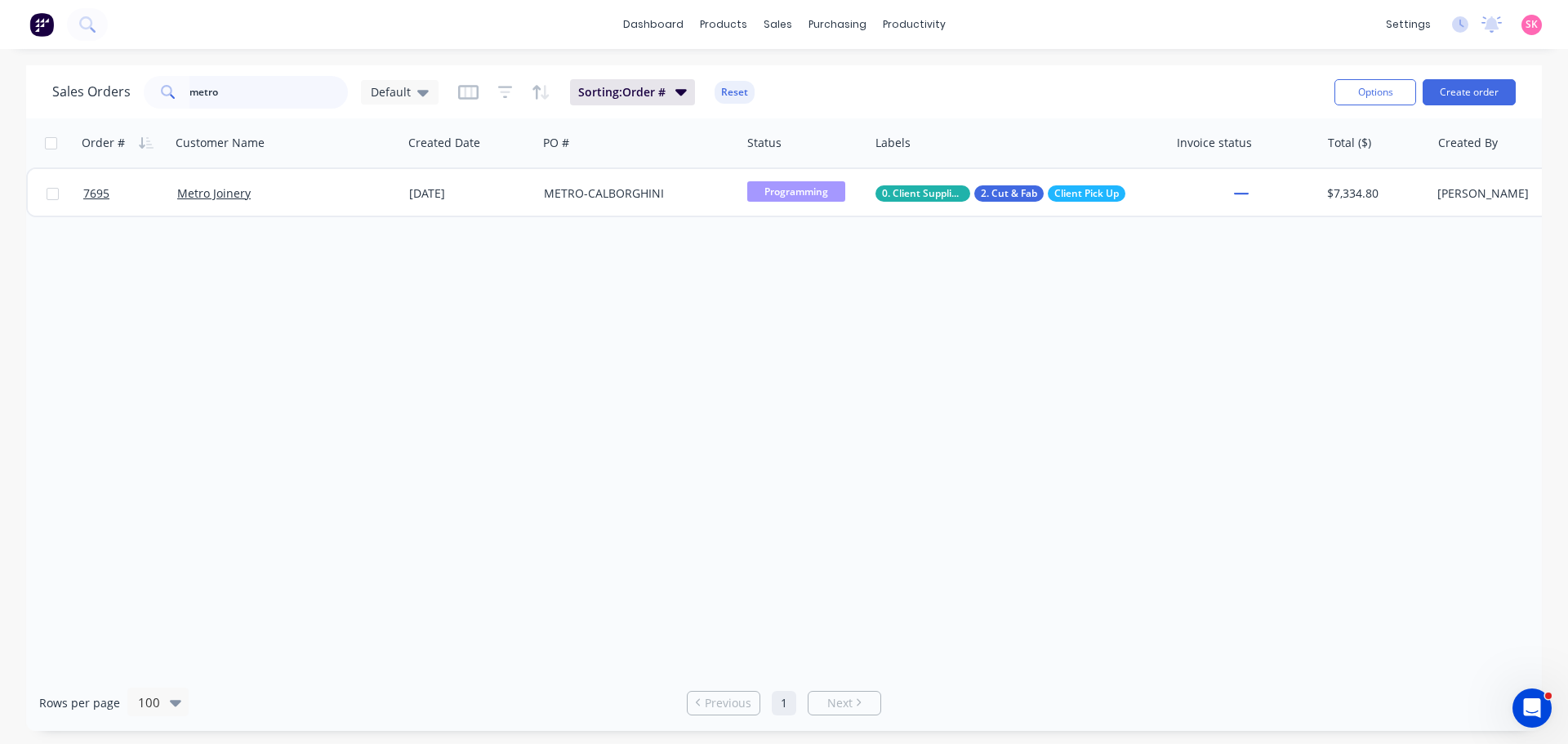
click at [126, 101] on div "Sales Orders metro Default" at bounding box center [244, 92] width 386 height 32
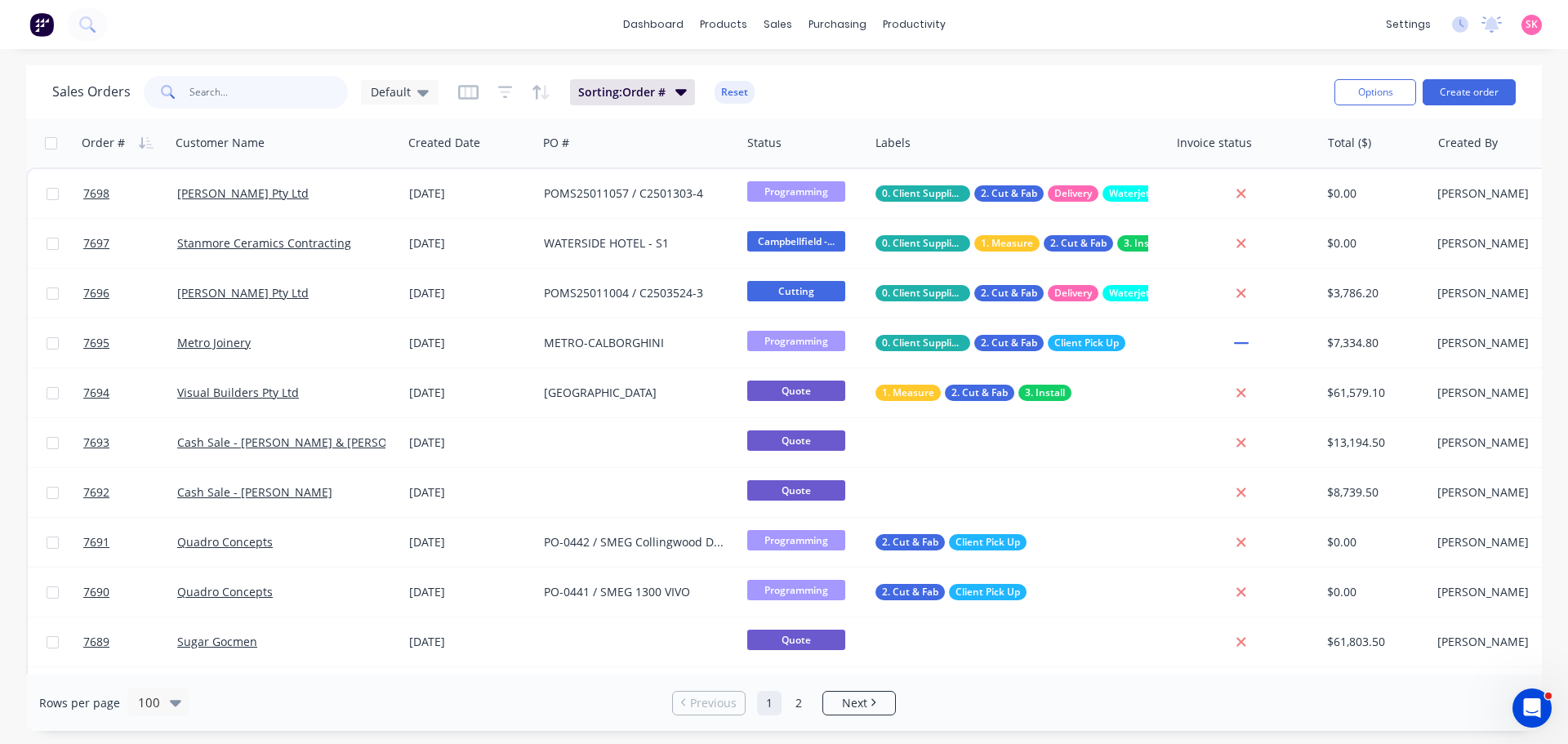
click at [314, 98] on input "text" at bounding box center [270, 92] width 159 height 32
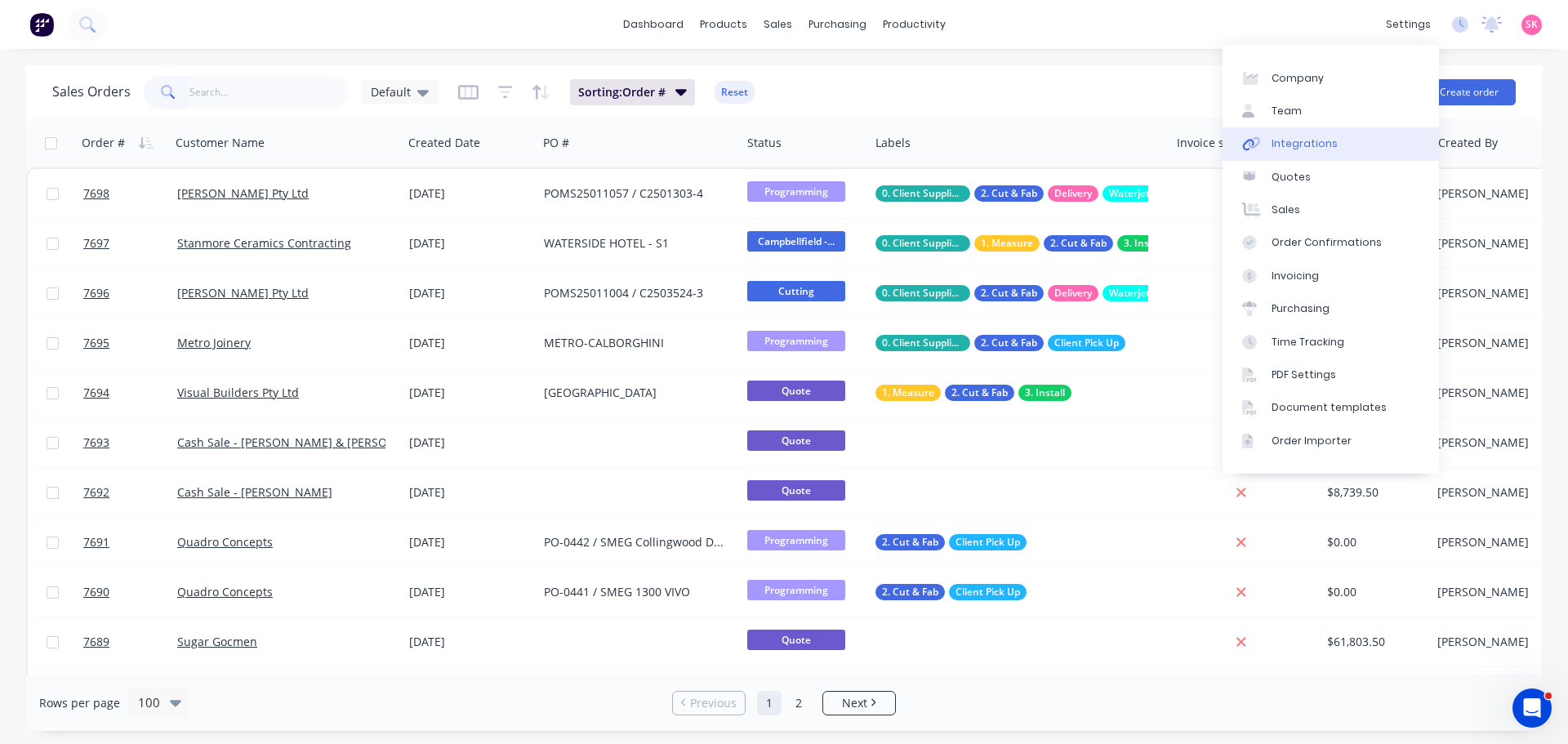
click at [1341, 145] on link "Integrations" at bounding box center [1331, 143] width 217 height 32
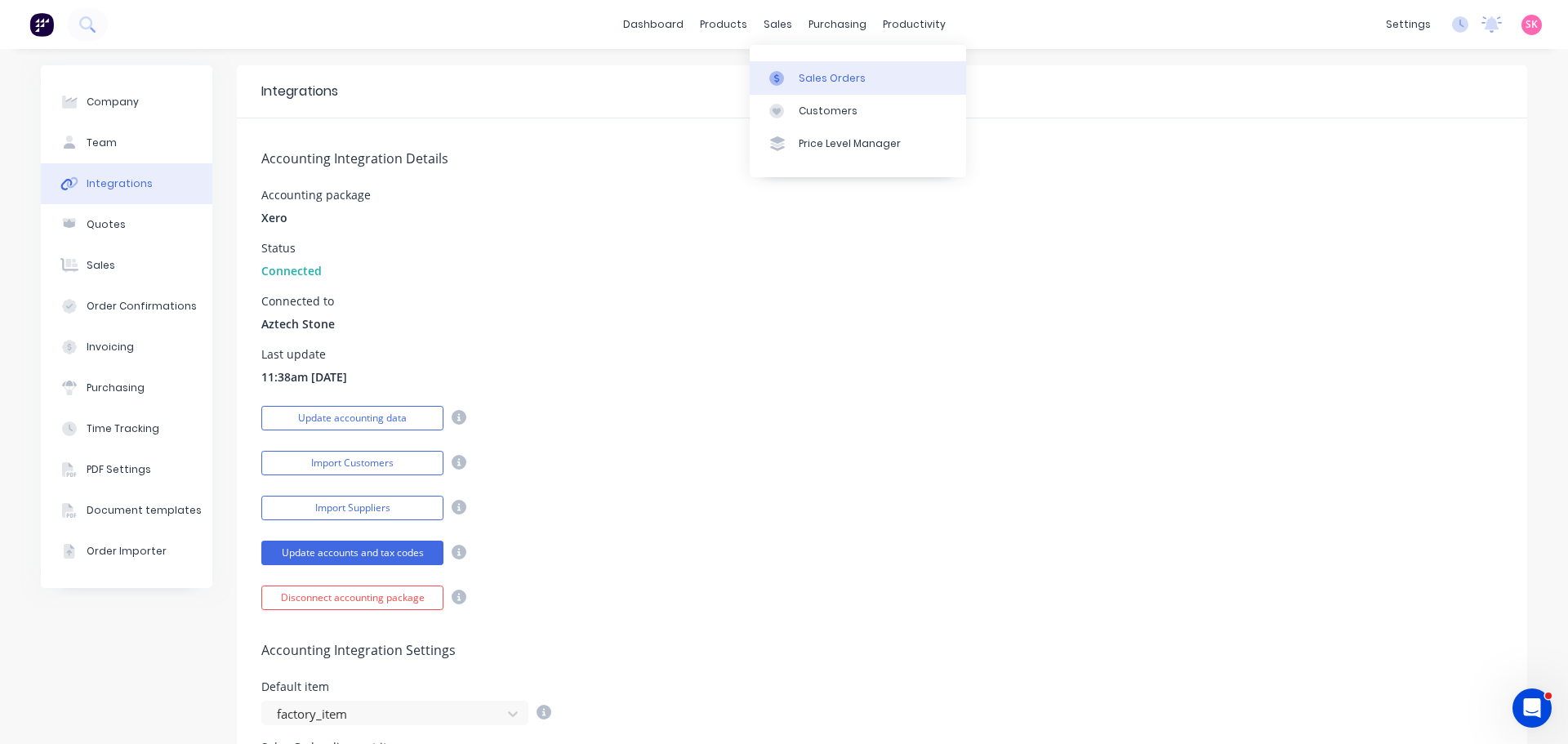
click at [792, 81] on div at bounding box center [781, 78] width 24 height 14
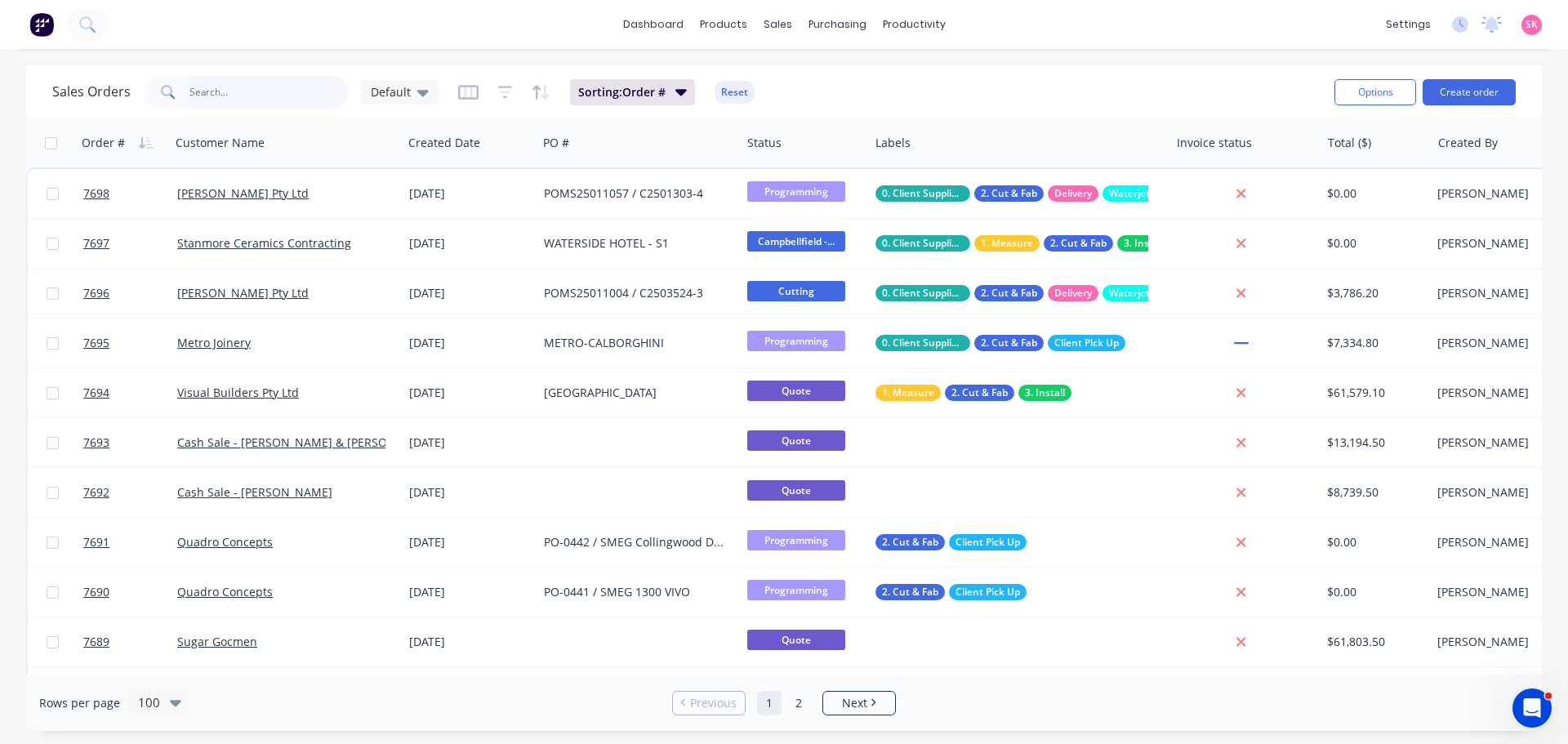
click at [225, 97] on input "text" at bounding box center [270, 92] width 159 height 32
click at [223, 97] on input "text" at bounding box center [270, 92] width 159 height 32
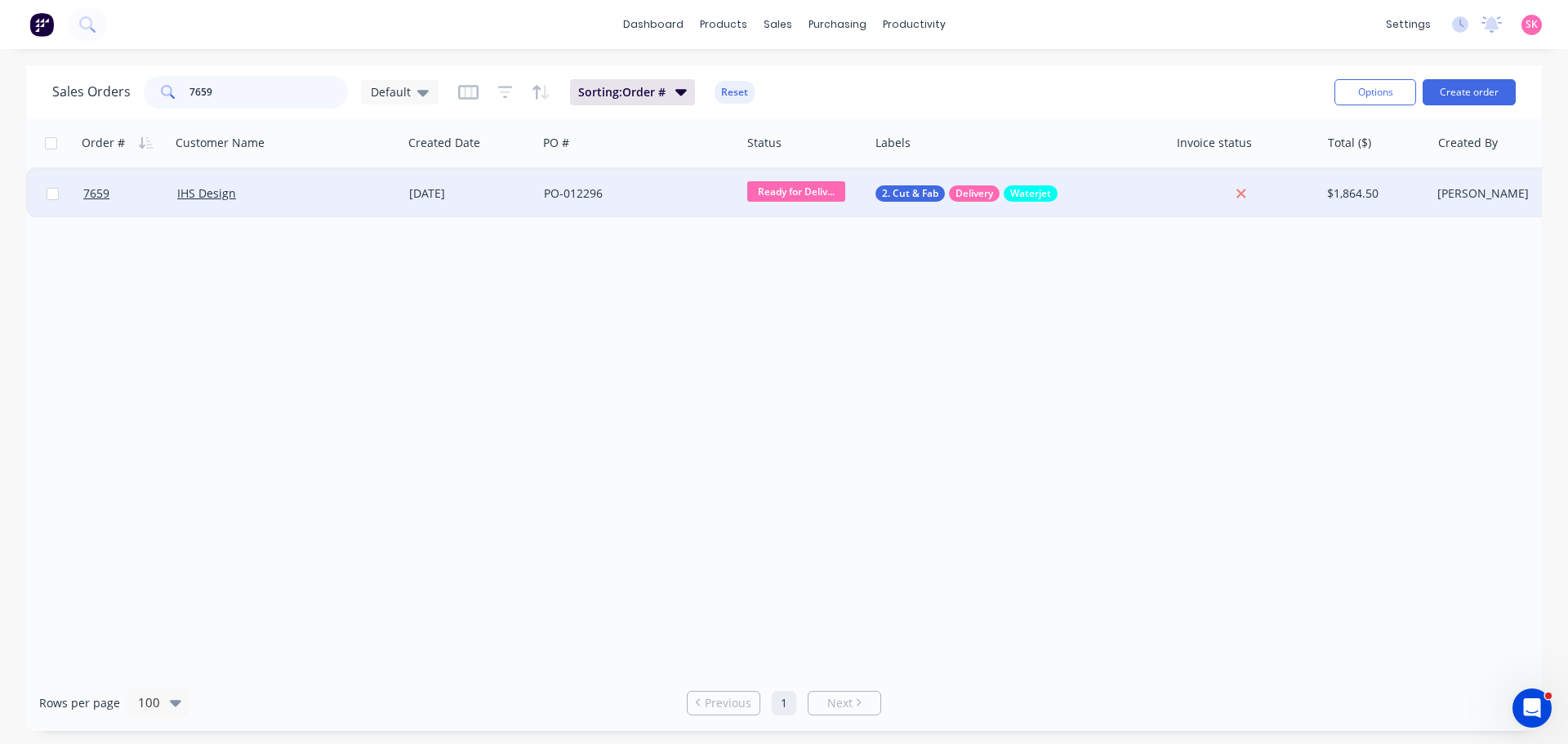
type input "7659"
click at [317, 201] on div "IHS Design" at bounding box center [281, 193] width 208 height 16
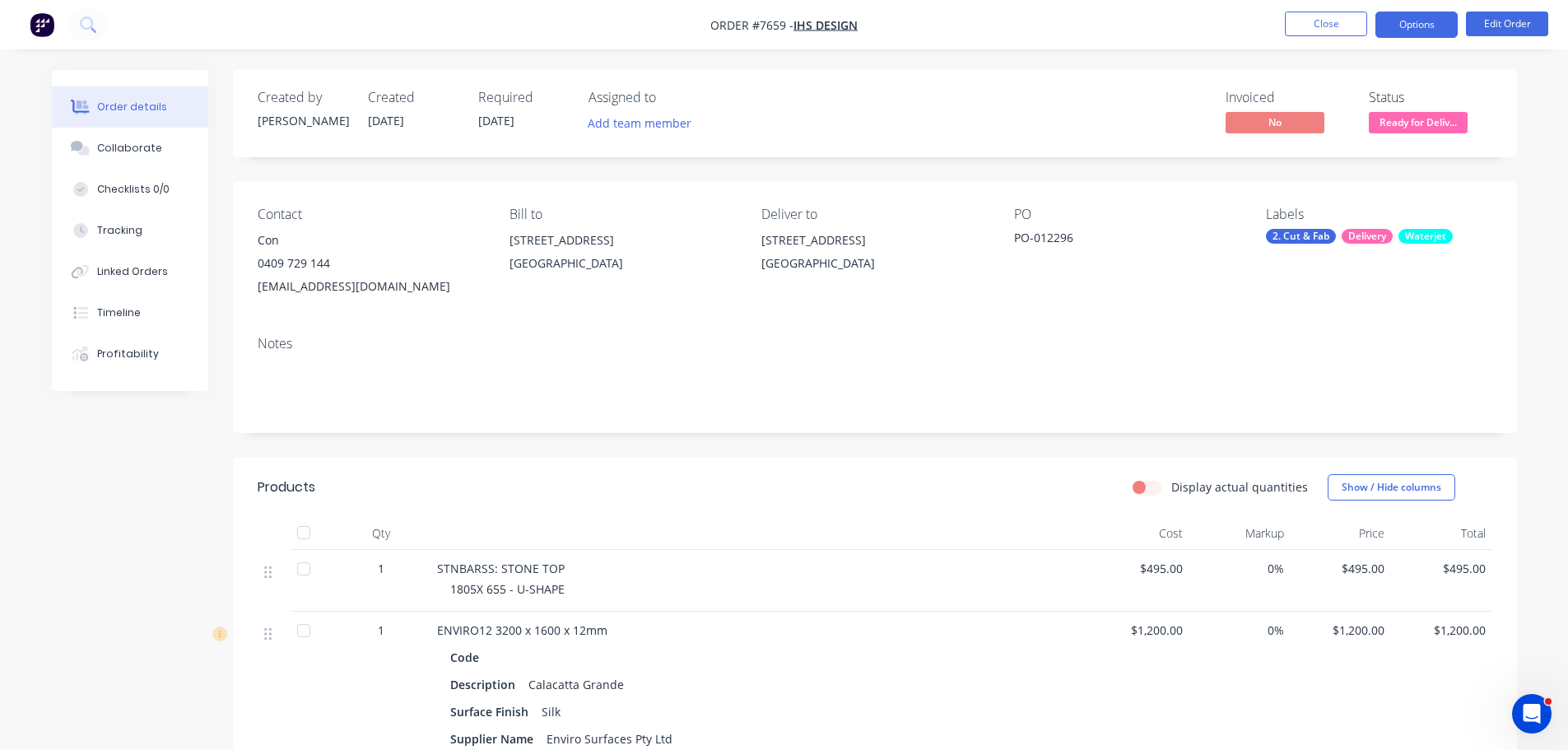
click at [1406, 28] on button "Options" at bounding box center [1416, 24] width 82 height 26
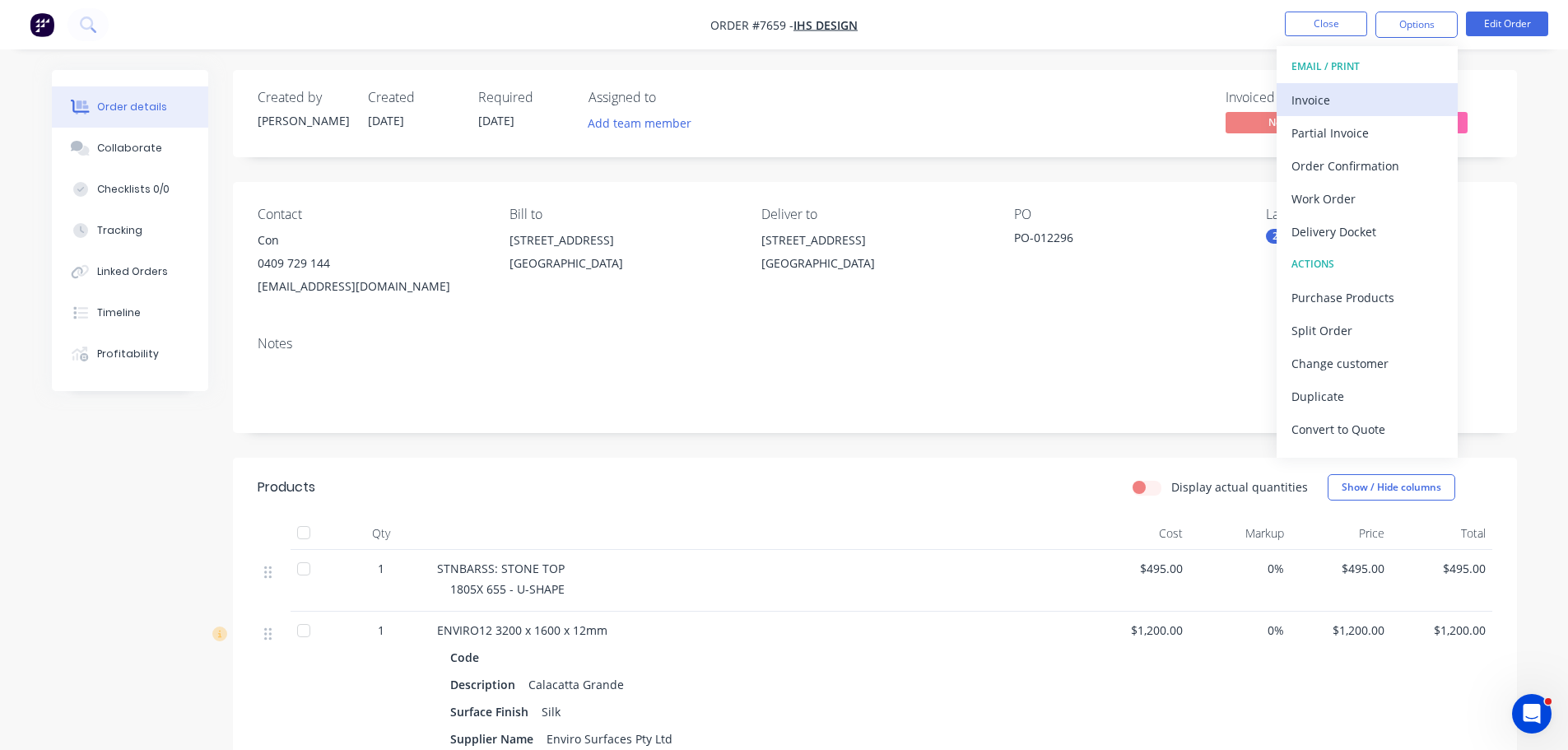
click at [1378, 98] on div "Invoice" at bounding box center [1368, 100] width 152 height 23
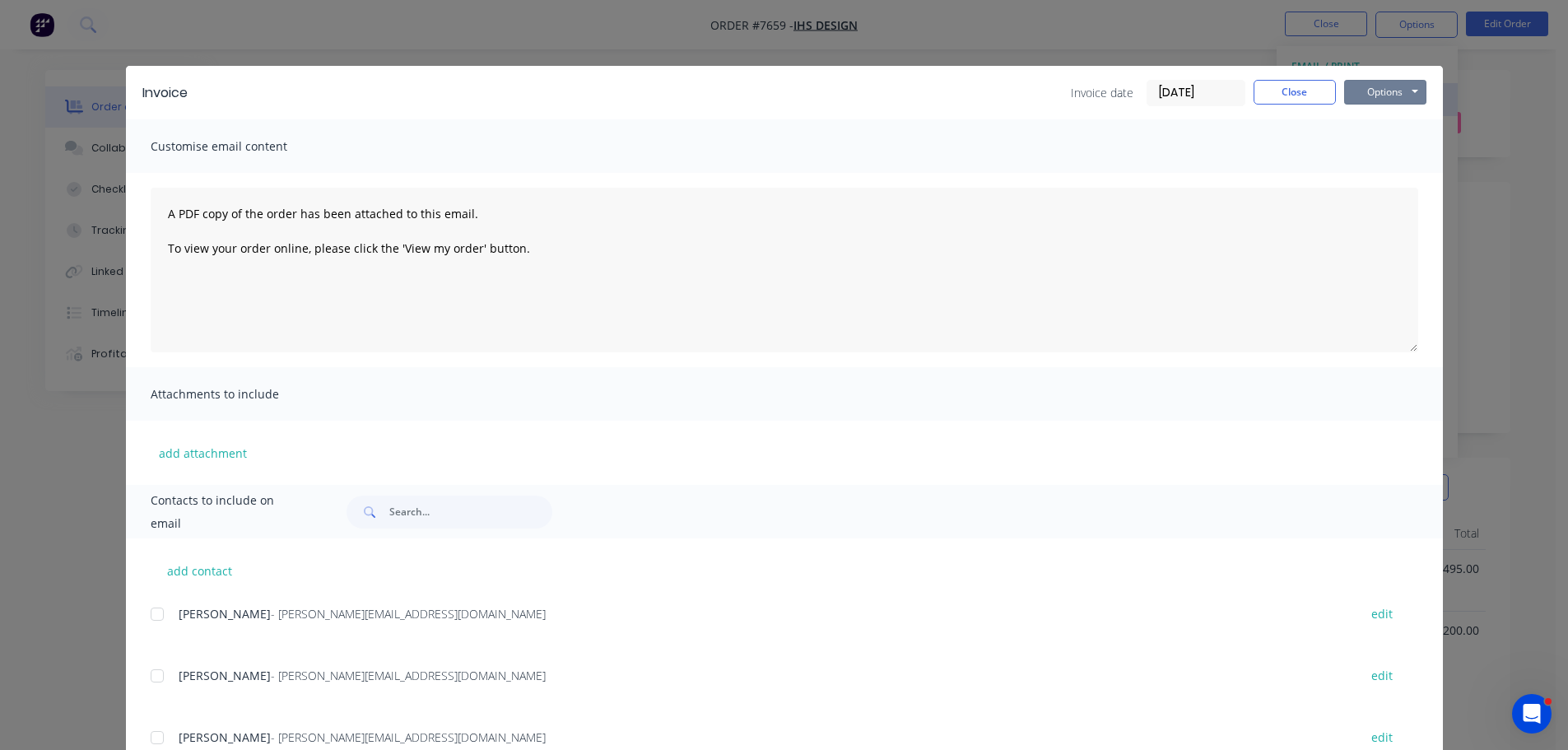
click at [1378, 98] on button "Options" at bounding box center [1385, 91] width 82 height 24
click at [1376, 151] on button "Print" at bounding box center [1396, 149] width 106 height 27
click at [1297, 90] on button "Close" at bounding box center [1294, 91] width 82 height 24
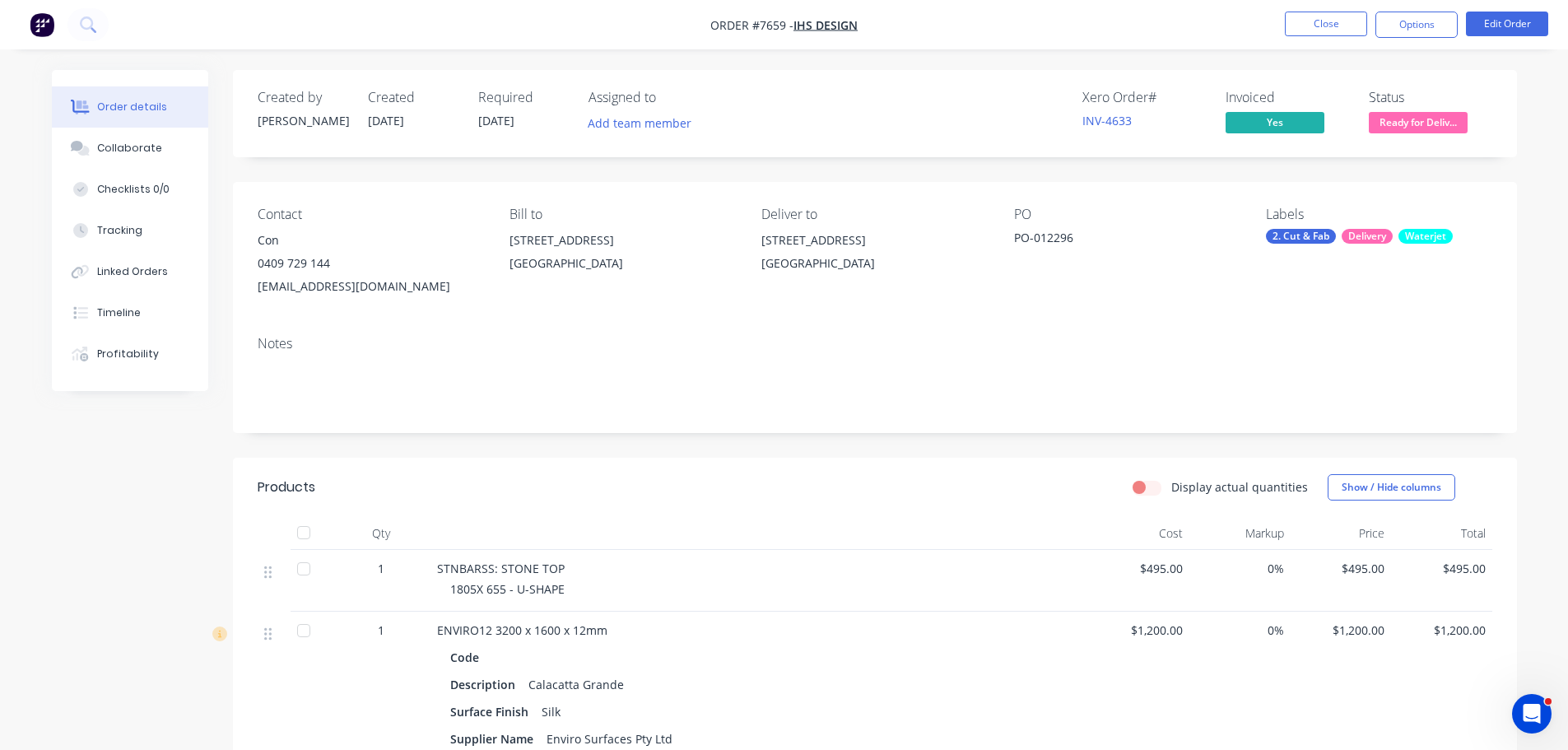
scroll to position [304, 0]
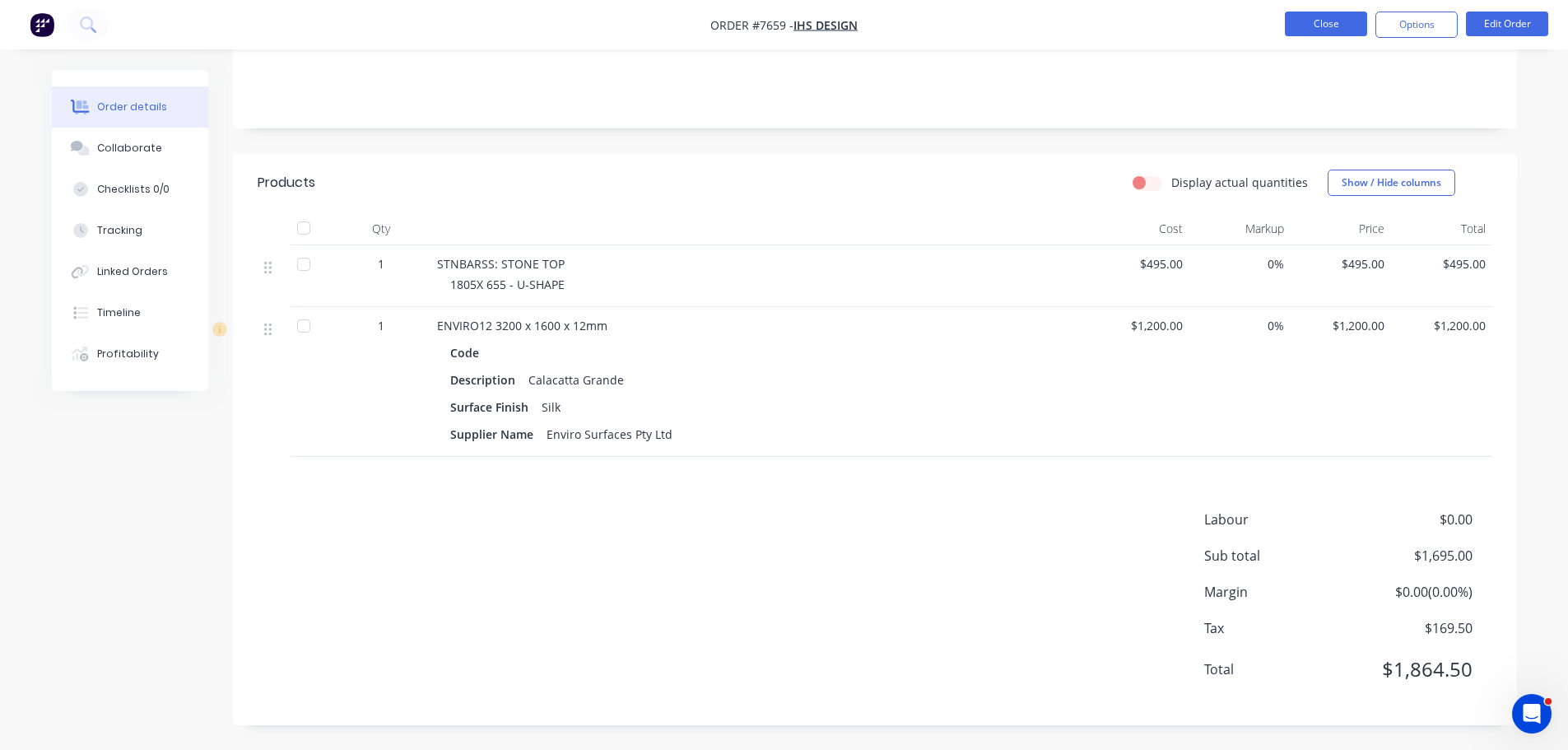
click at [1345, 21] on button "Close" at bounding box center [1325, 23] width 82 height 24
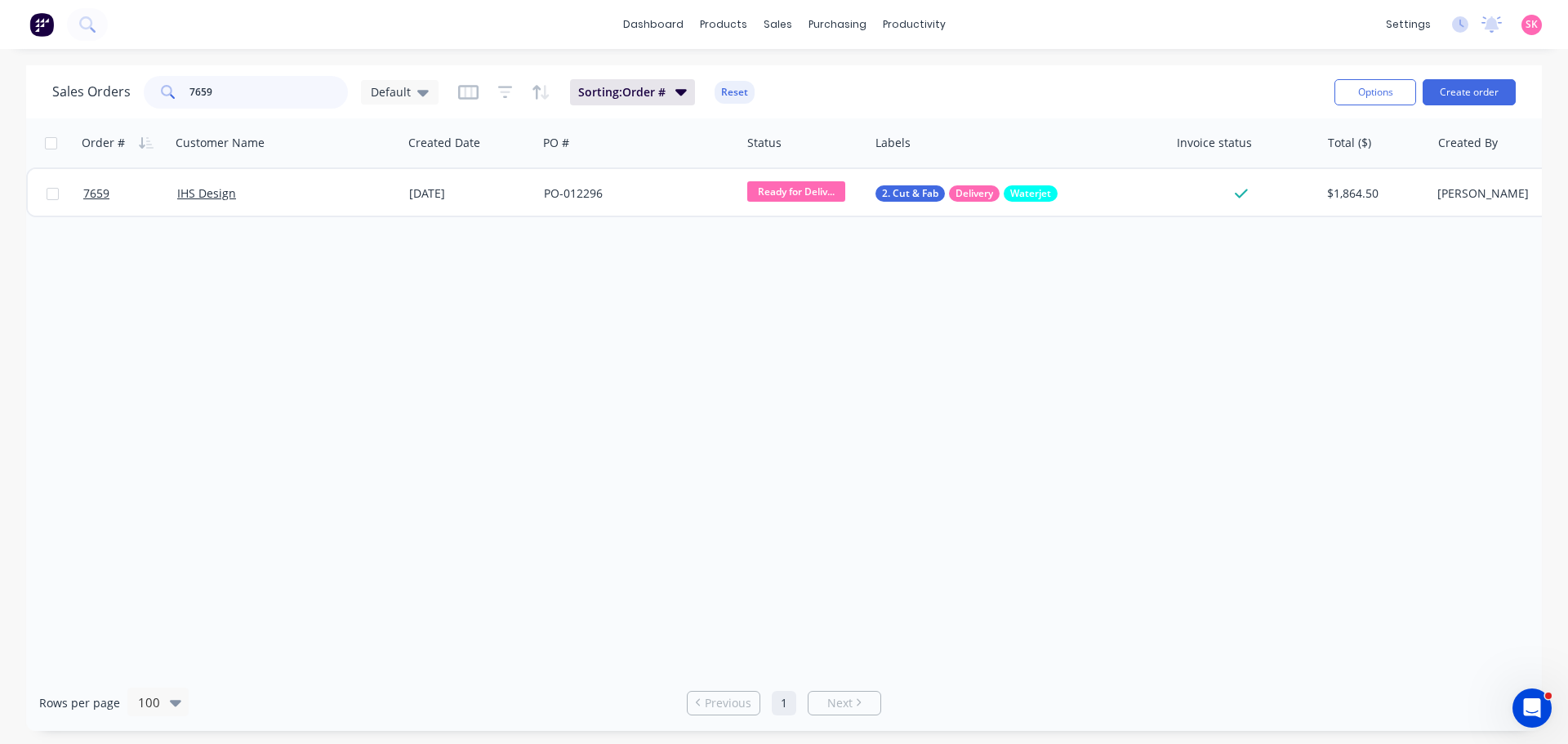
drag, startPoint x: 242, startPoint y: 93, endPoint x: 64, endPoint y: 89, distance: 178.0
click at [65, 90] on div "Sales Orders 7659 Default" at bounding box center [244, 92] width 386 height 32
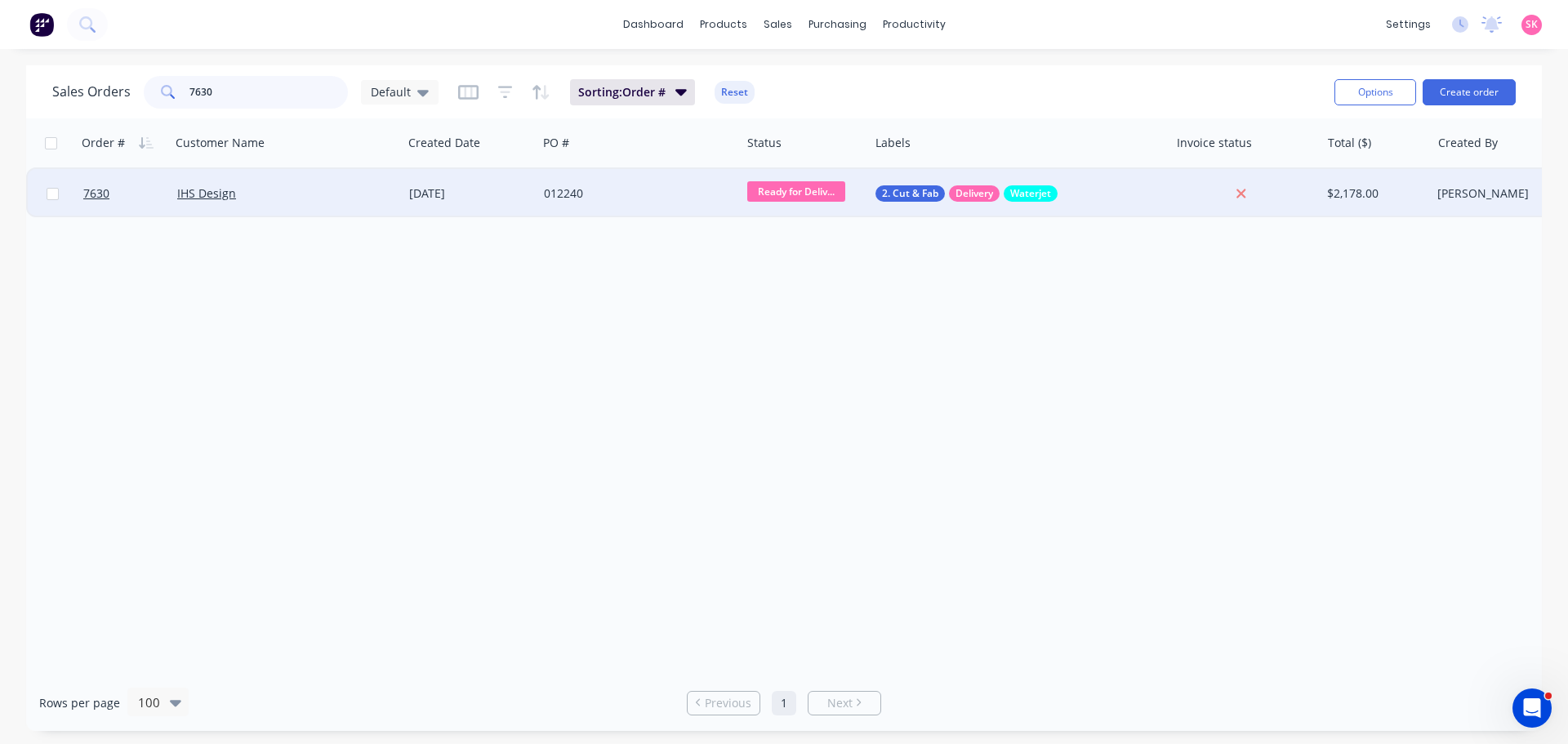
type input "7630"
click at [335, 198] on div "IHS Design" at bounding box center [281, 193] width 208 height 16
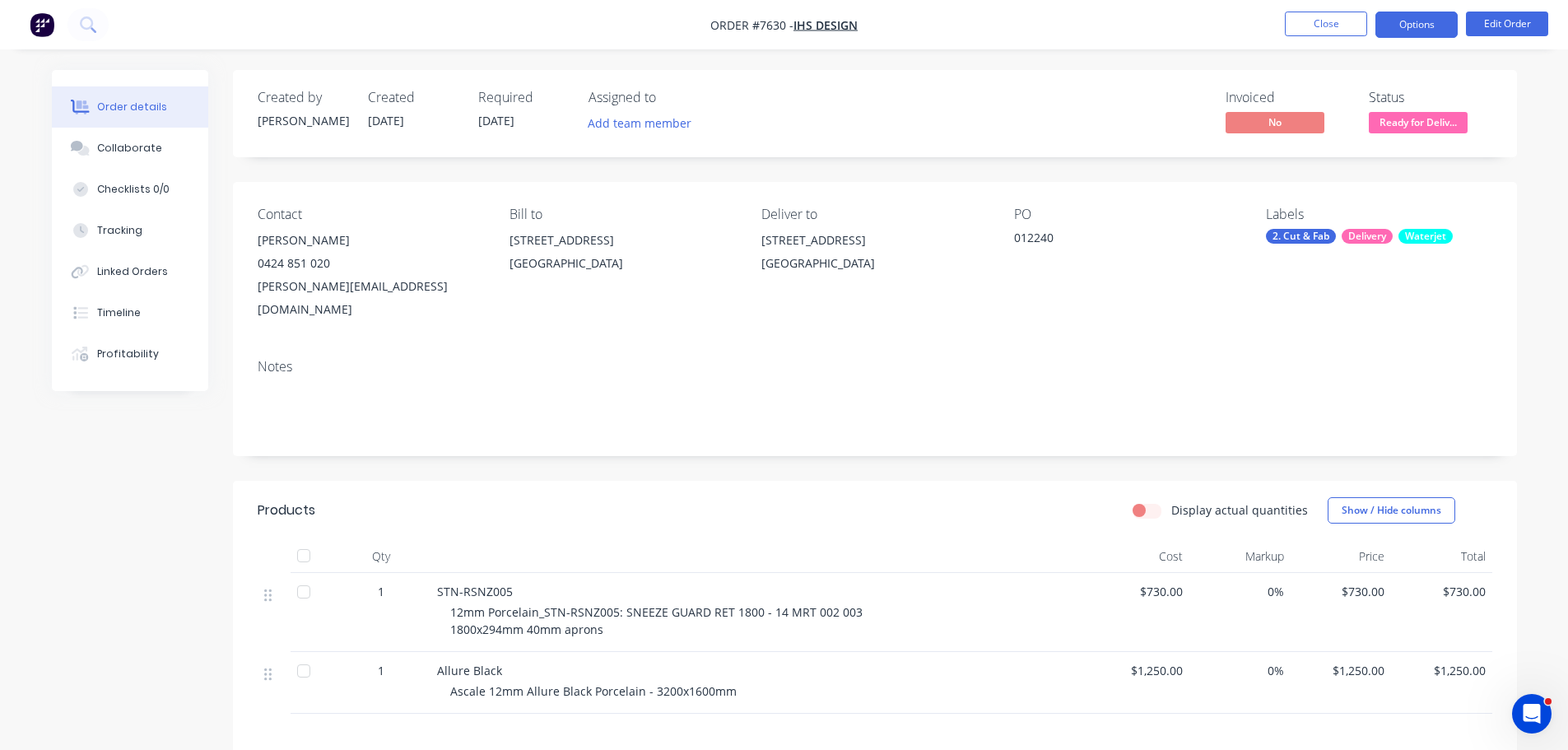
click at [1408, 32] on button "Options" at bounding box center [1416, 24] width 82 height 26
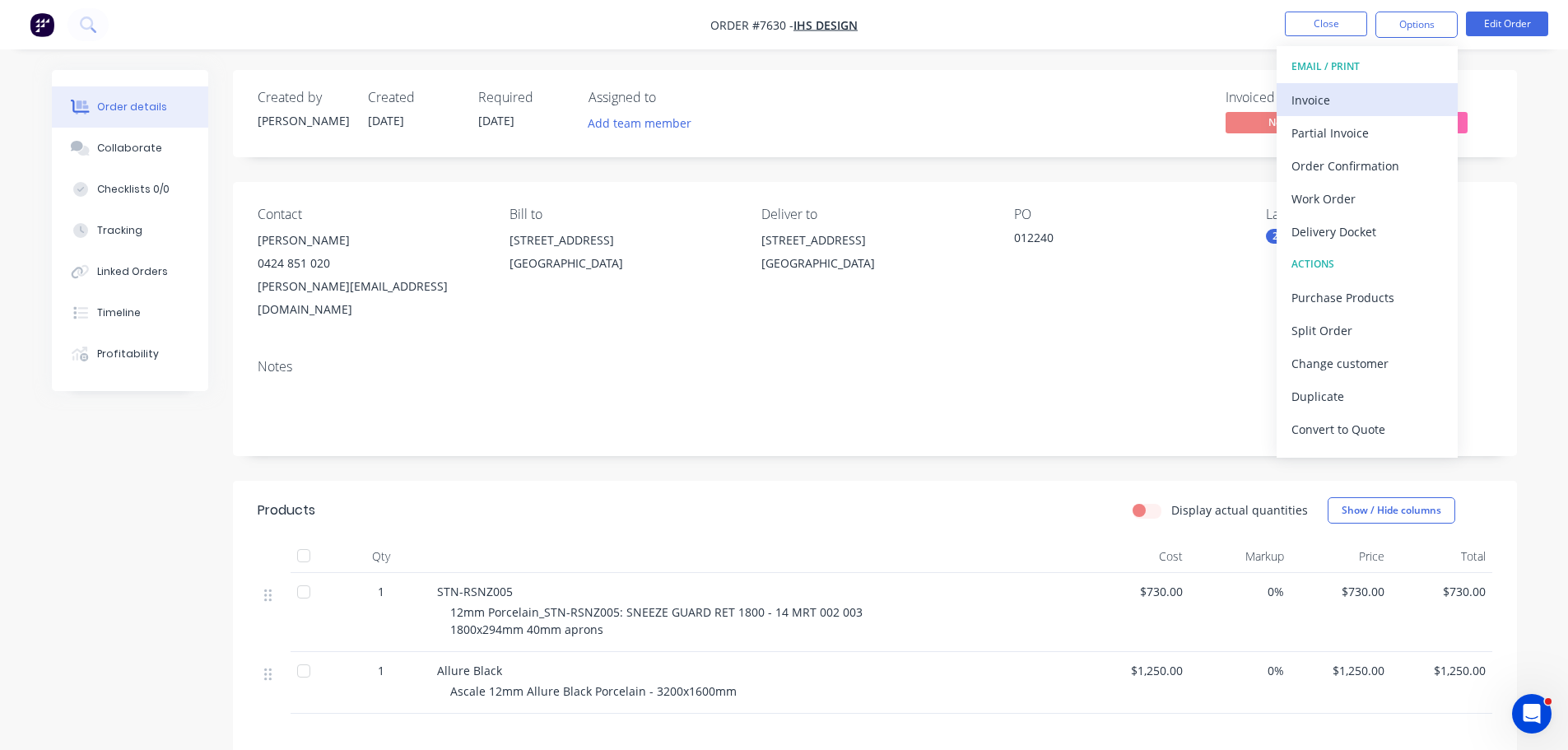
click at [1382, 103] on div "Invoice" at bounding box center [1368, 100] width 152 height 23
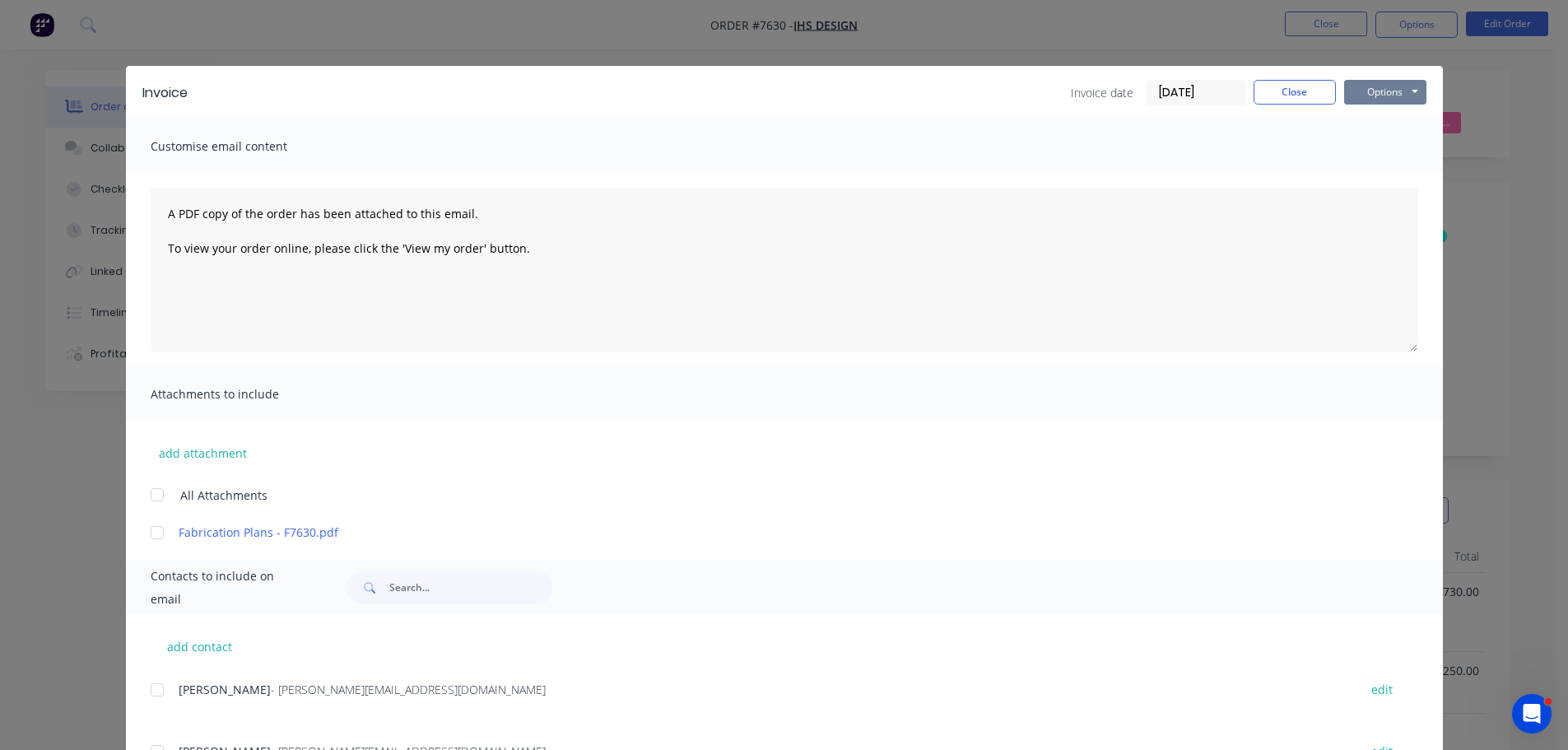
click at [1350, 95] on button "Options" at bounding box center [1385, 91] width 82 height 24
click at [1394, 128] on button "Preview" at bounding box center [1396, 121] width 106 height 27
click at [1254, 95] on button "Close" at bounding box center [1294, 91] width 82 height 24
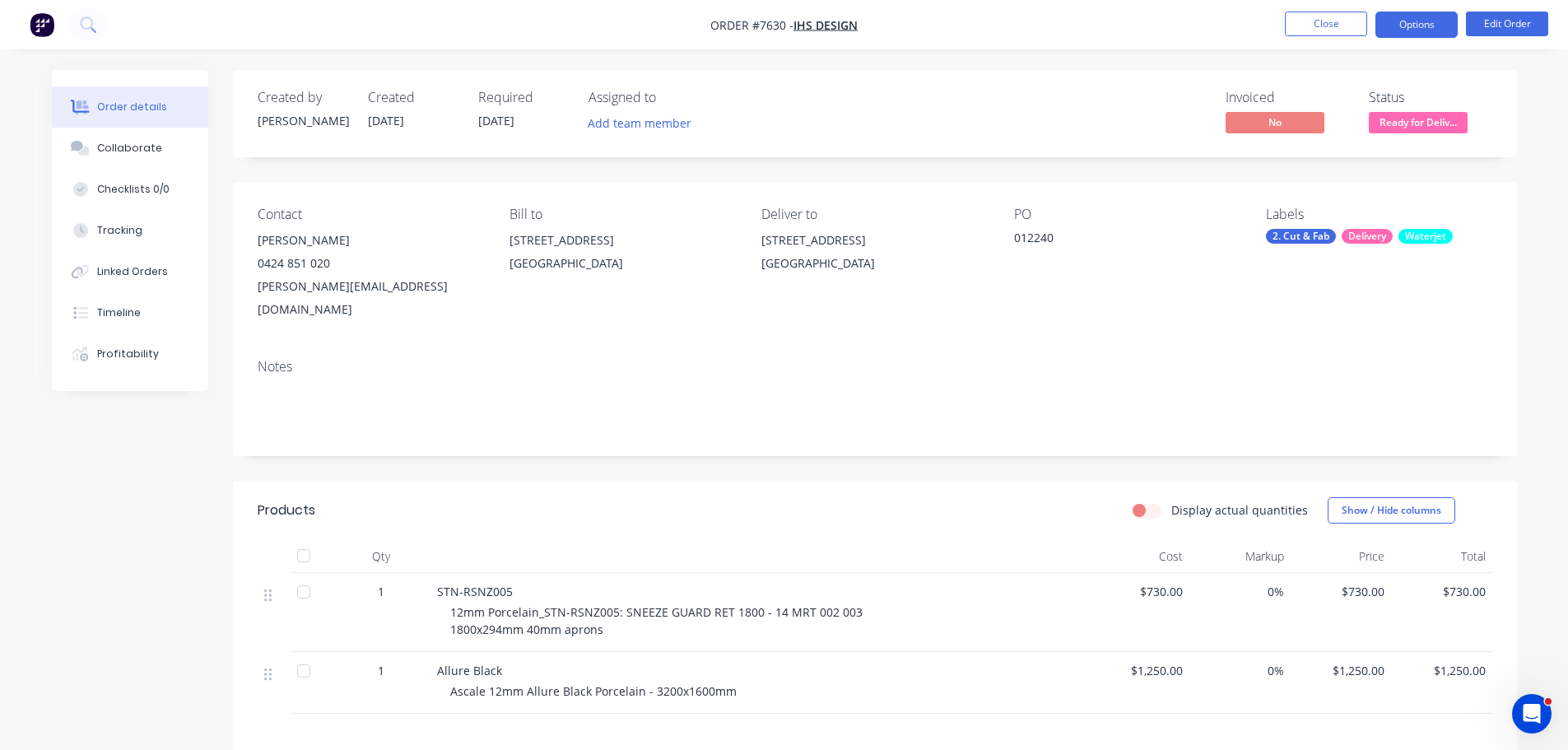
click at [1410, 21] on button "Options" at bounding box center [1416, 24] width 82 height 26
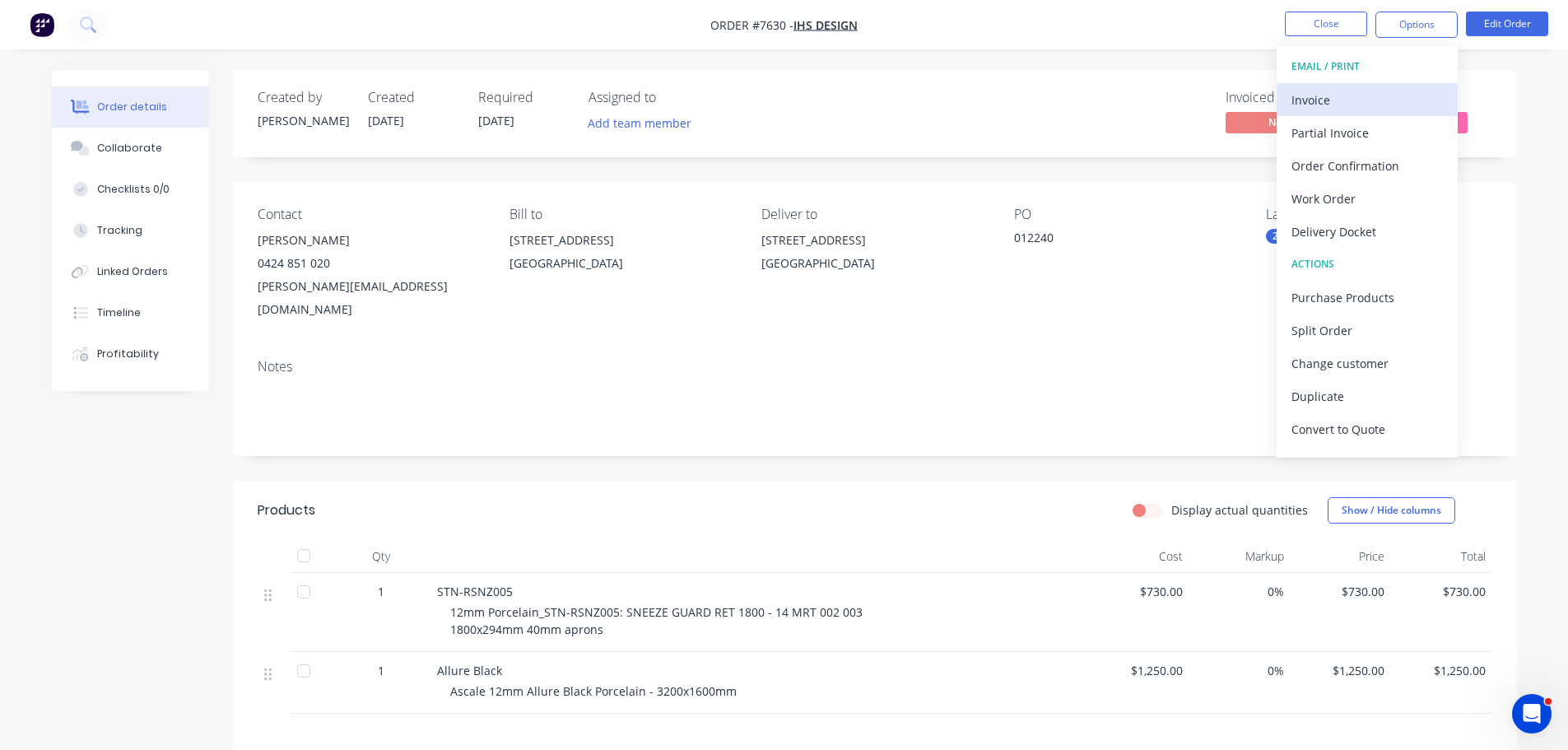
click at [1385, 96] on div "Invoice" at bounding box center [1368, 100] width 152 height 23
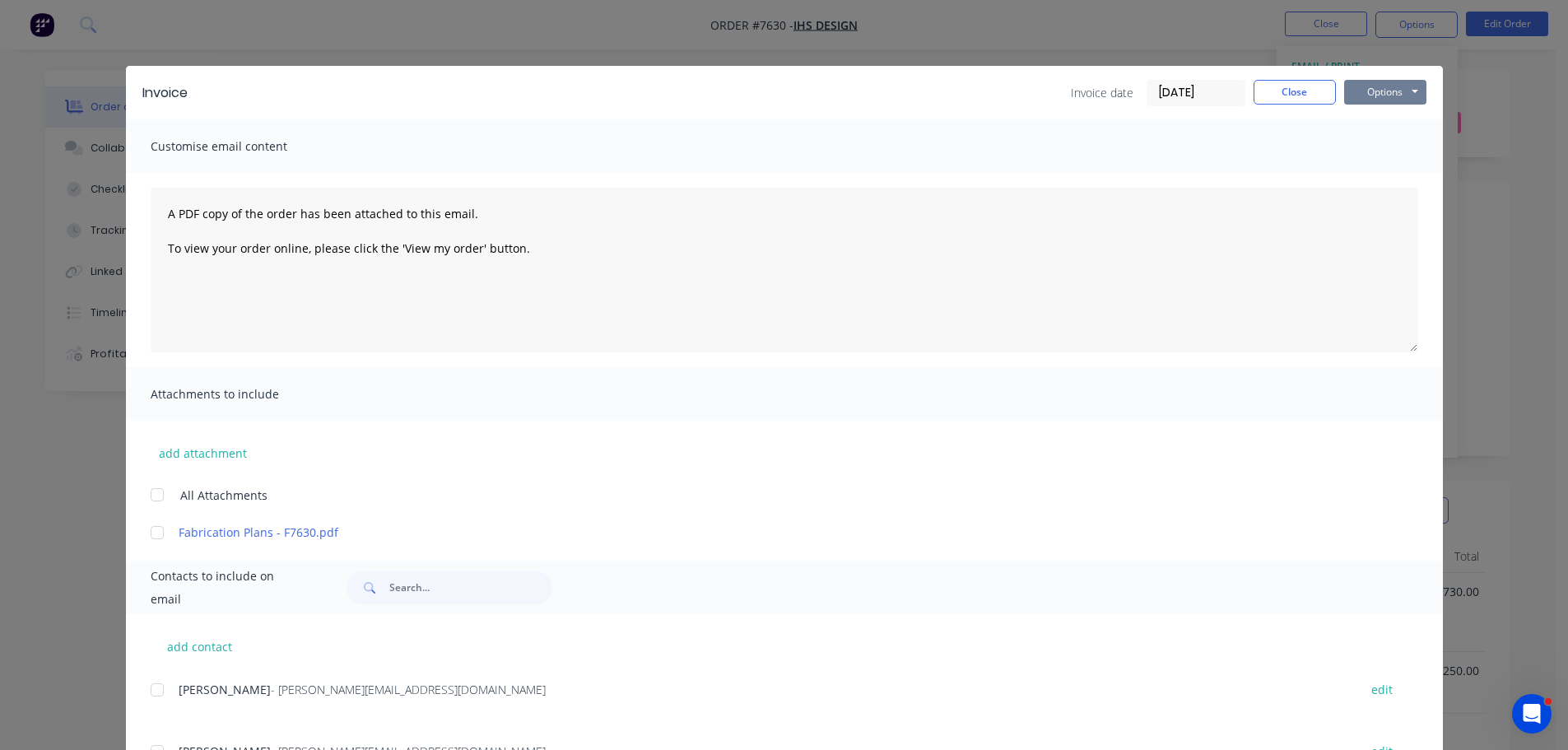
click at [1385, 88] on button "Options" at bounding box center [1385, 91] width 82 height 24
click at [1382, 141] on button "Print" at bounding box center [1396, 149] width 106 height 27
click at [1258, 92] on button "Close" at bounding box center [1294, 91] width 82 height 24
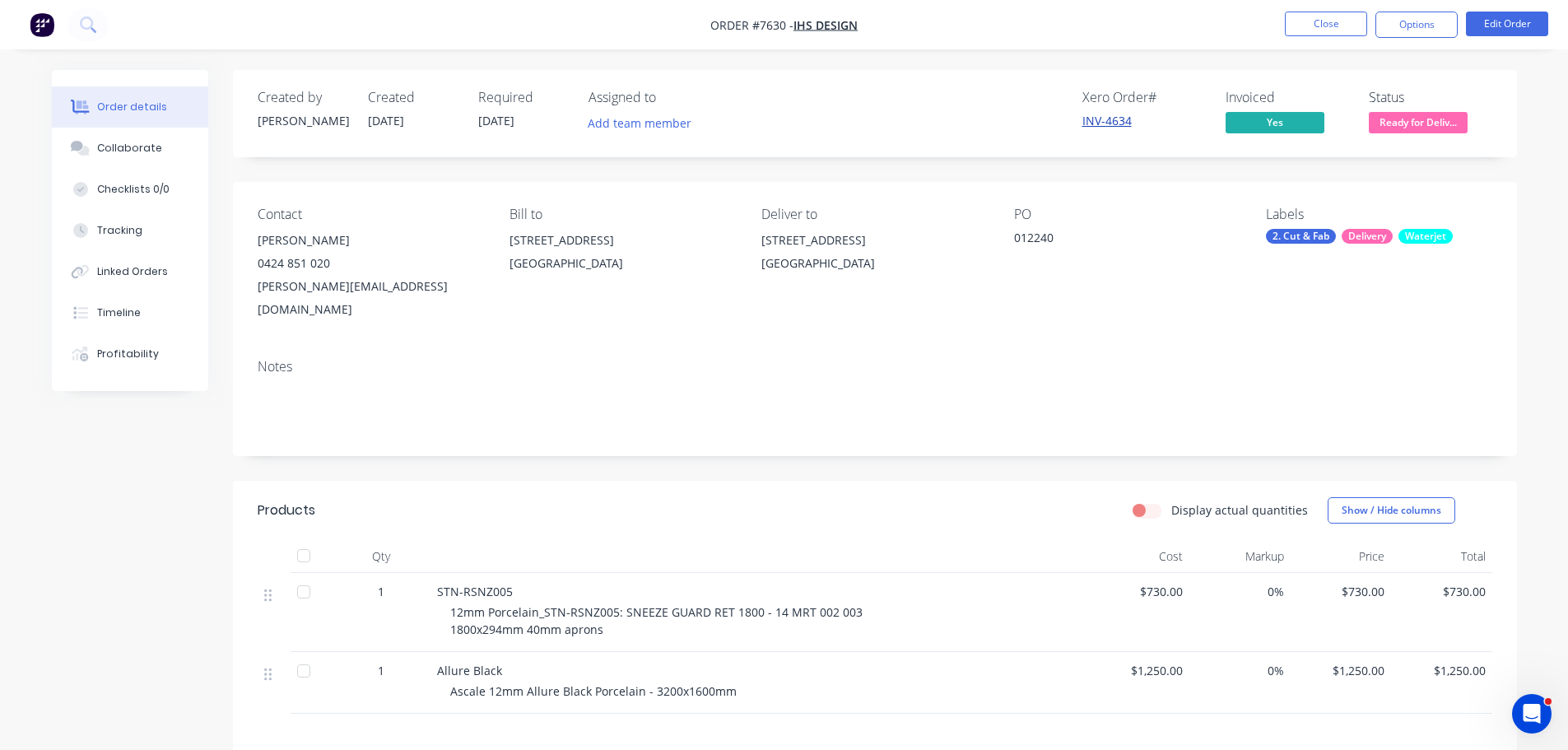
click at [1113, 121] on link "INV-4634" at bounding box center [1107, 120] width 50 height 15
click at [1345, 33] on button "Close" at bounding box center [1325, 23] width 82 height 24
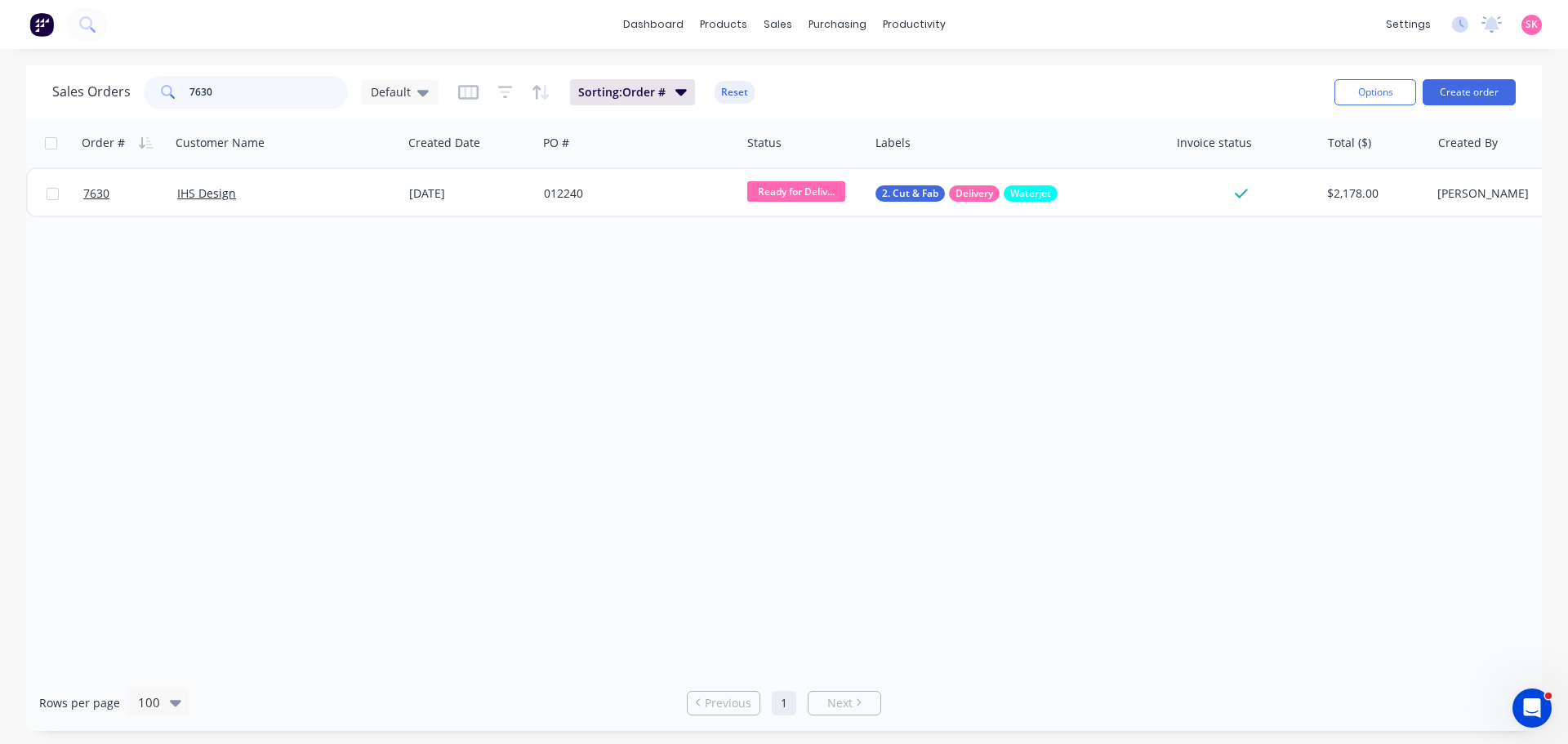
drag, startPoint x: 255, startPoint y: 75, endPoint x: 33, endPoint y: 107, distance: 224.3
click at [36, 107] on div "Sales Orders 7630 Default Sorting: Order # Reset Options Create order" at bounding box center [784, 91] width 1515 height 53
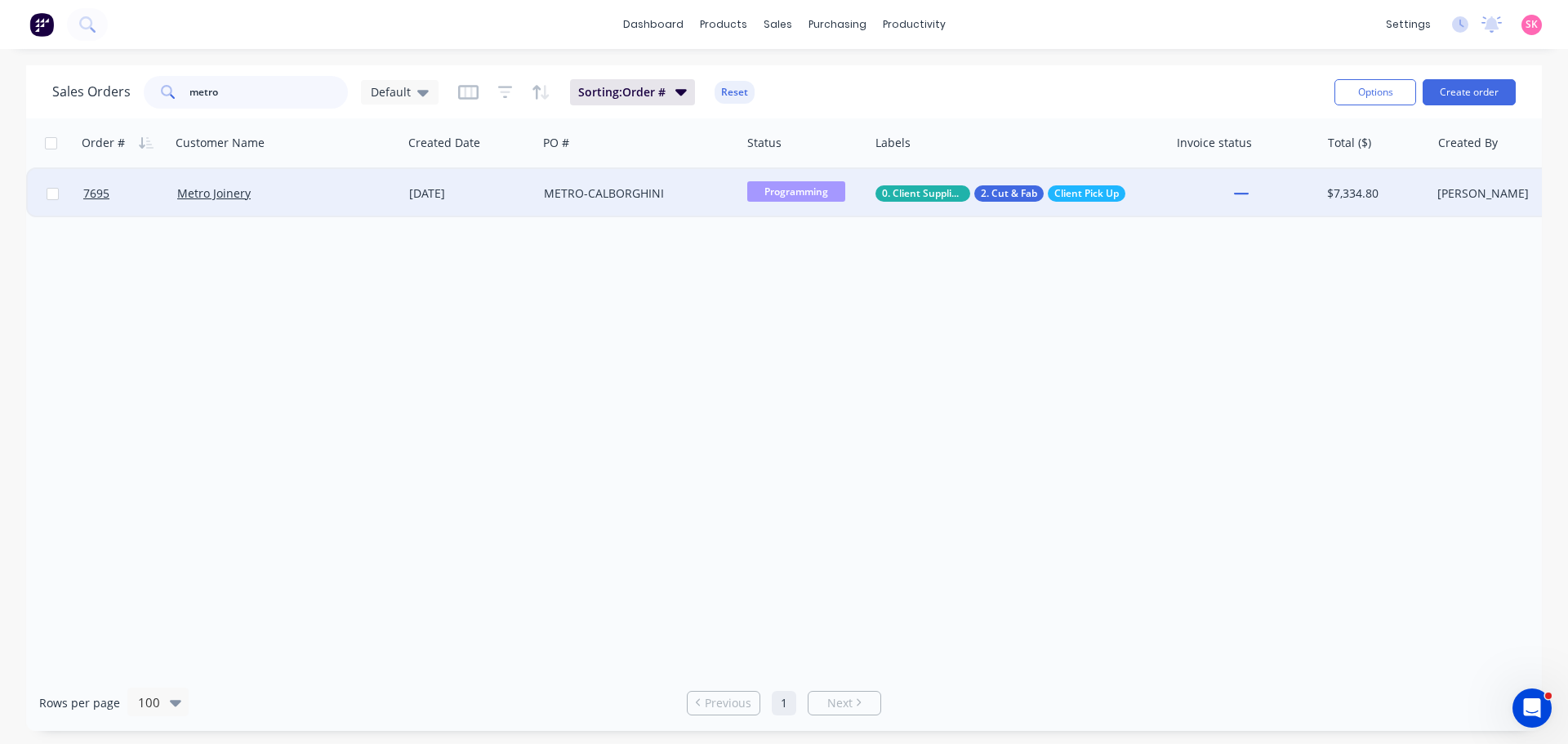
type input "metro"
click at [280, 187] on div "Metro Joinery" at bounding box center [281, 193] width 208 height 16
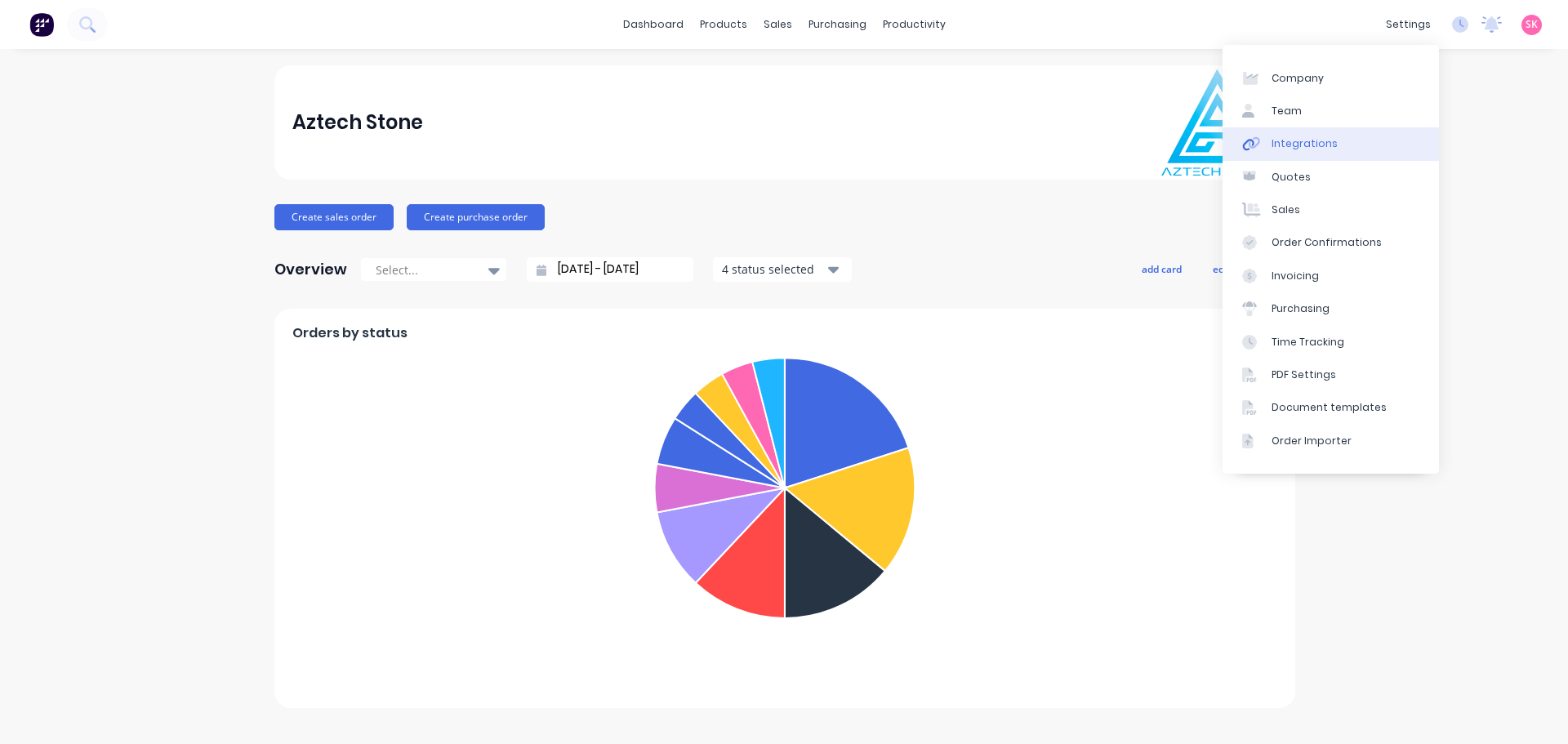
click at [1329, 138] on div "Integrations" at bounding box center [1305, 143] width 66 height 14
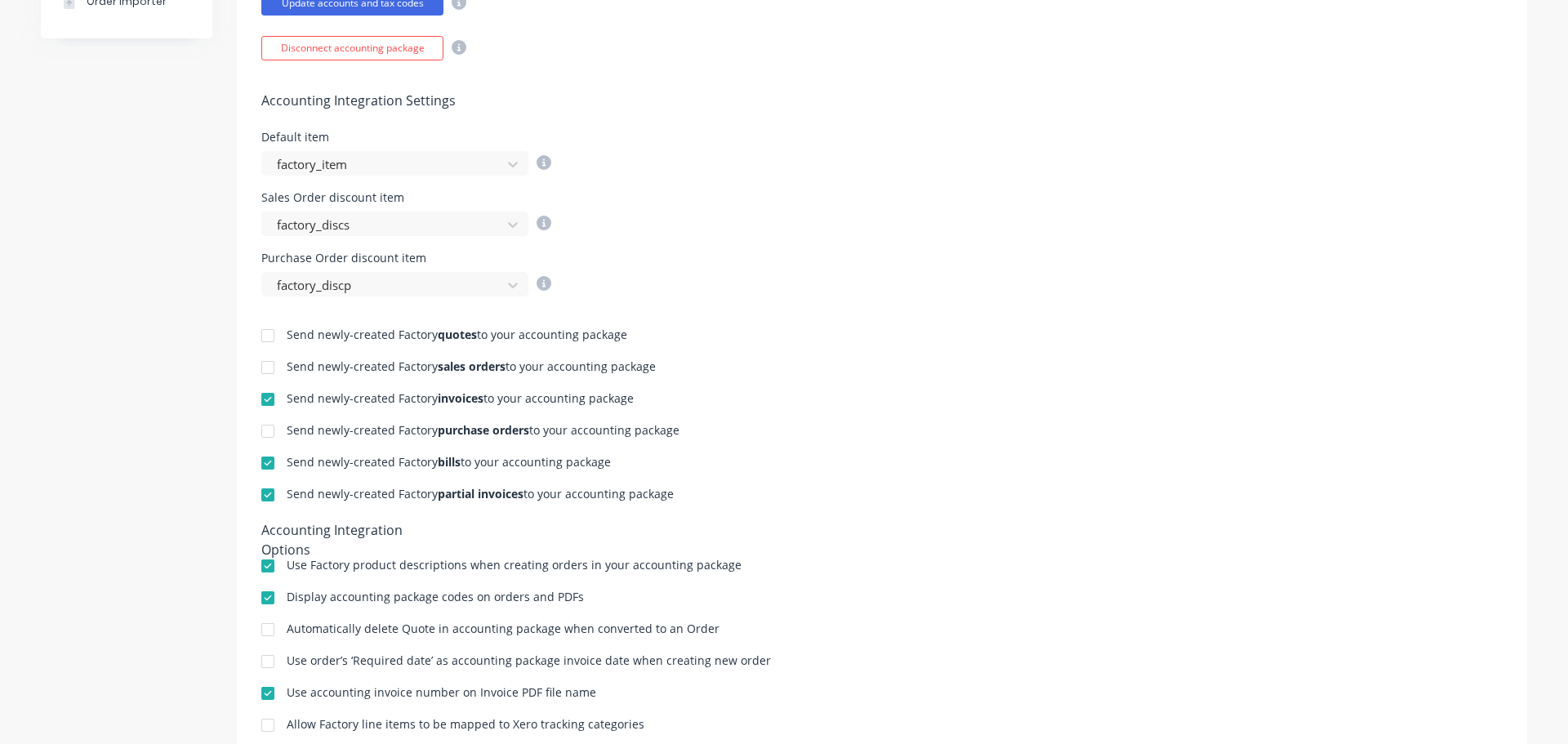
scroll to position [571, 0]
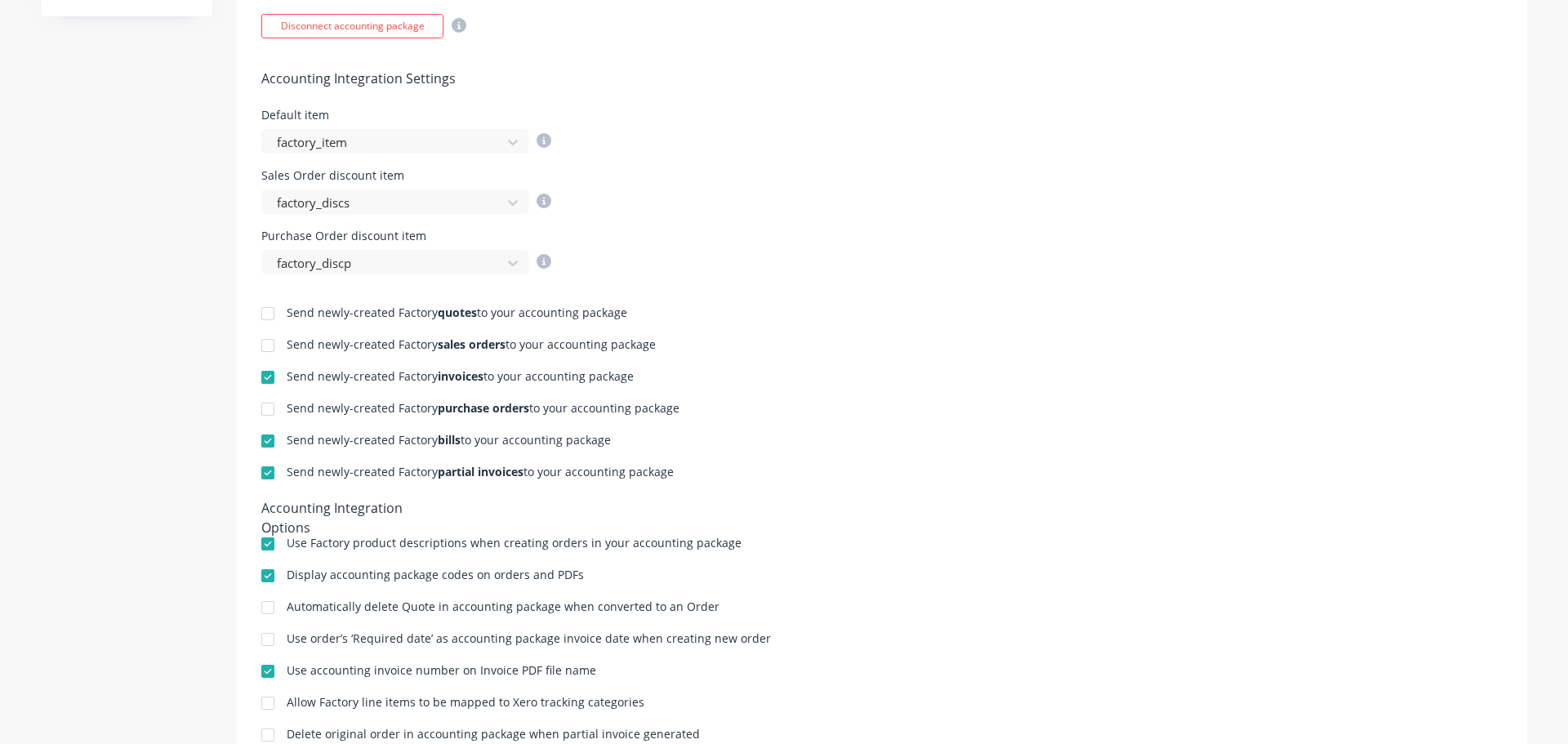
click at [259, 381] on div at bounding box center [268, 377] width 32 height 32
click at [263, 477] on div at bounding box center [268, 473] width 32 height 32
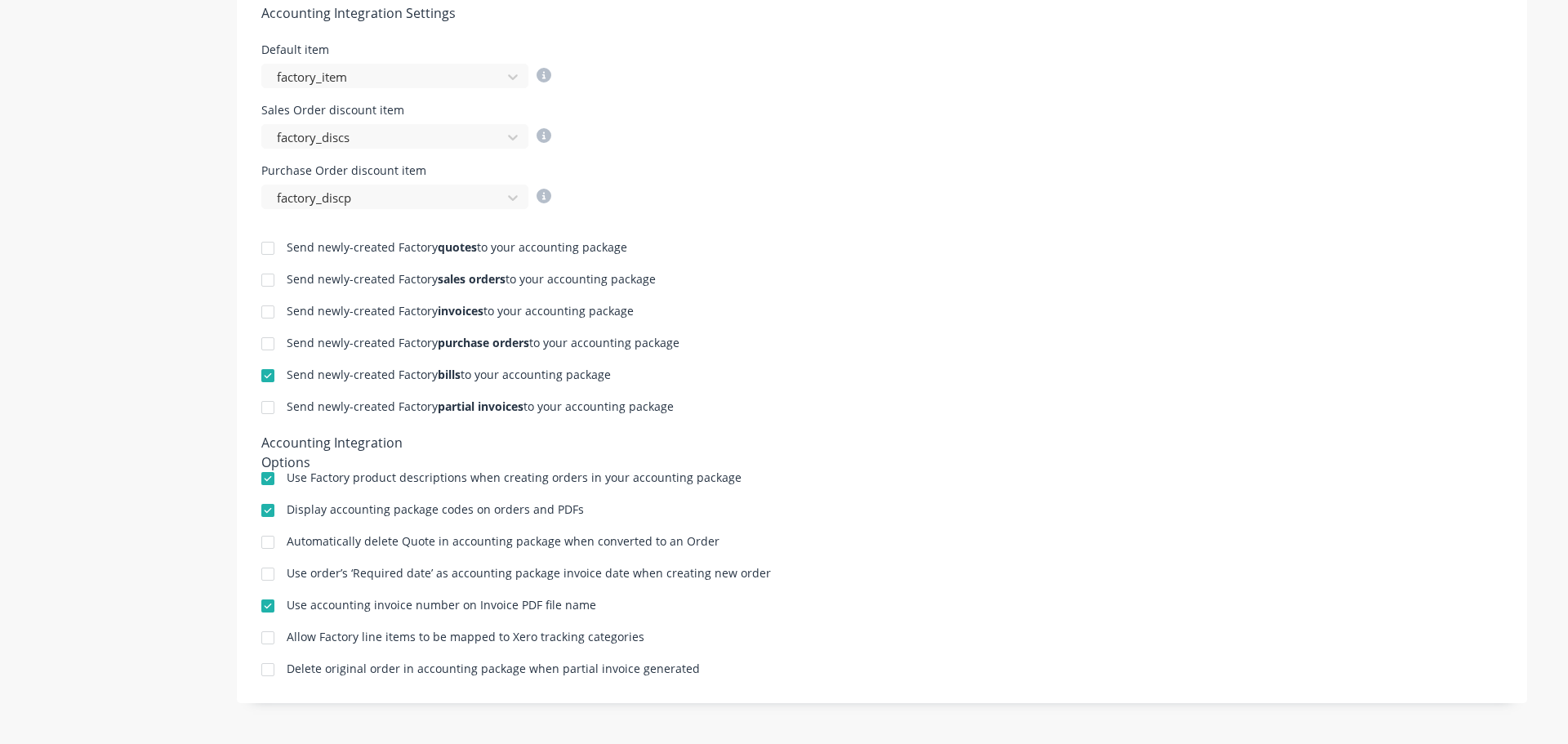
scroll to position [0, 0]
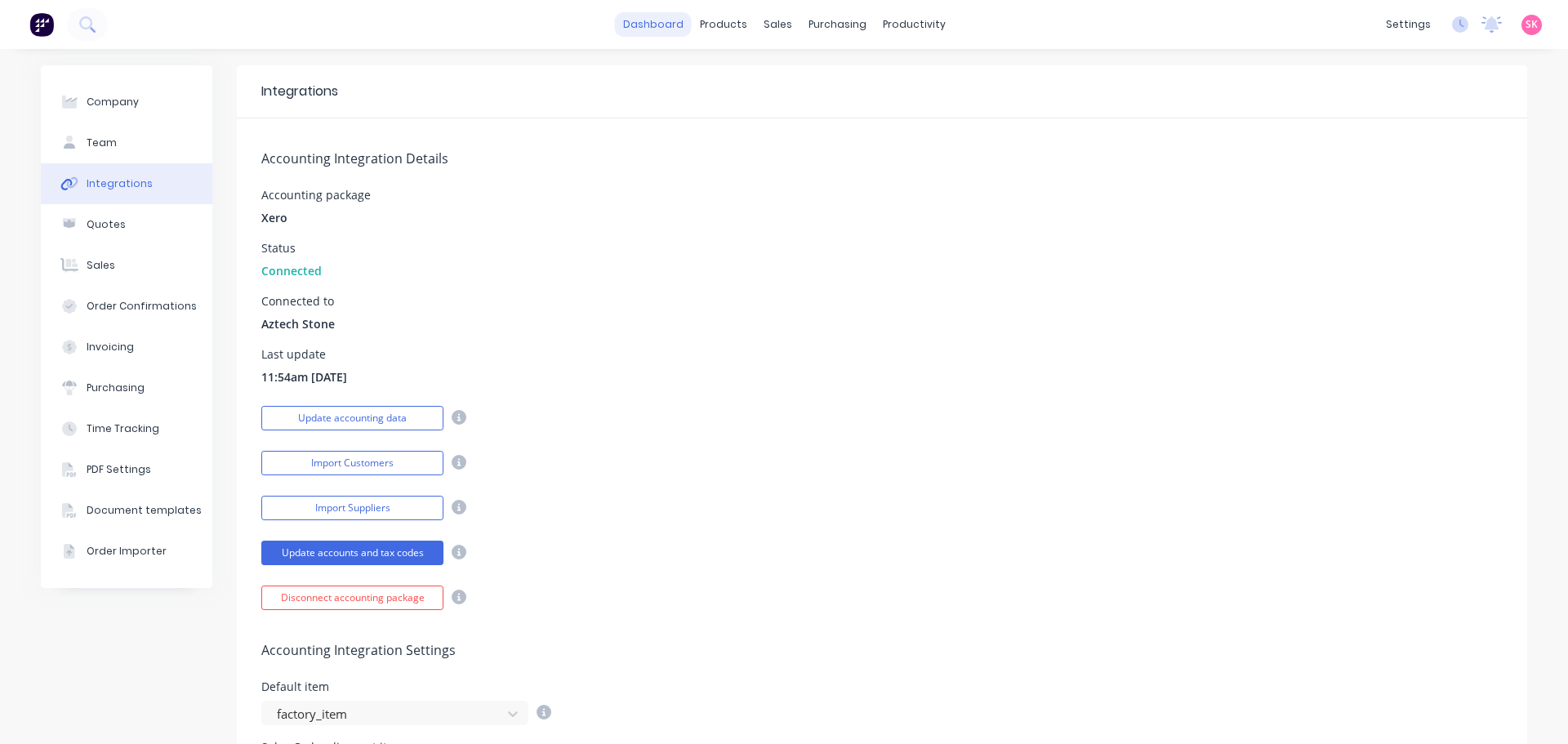
click at [643, 25] on link "dashboard" at bounding box center [654, 24] width 77 height 24
